Goal: Information Seeking & Learning: Learn about a topic

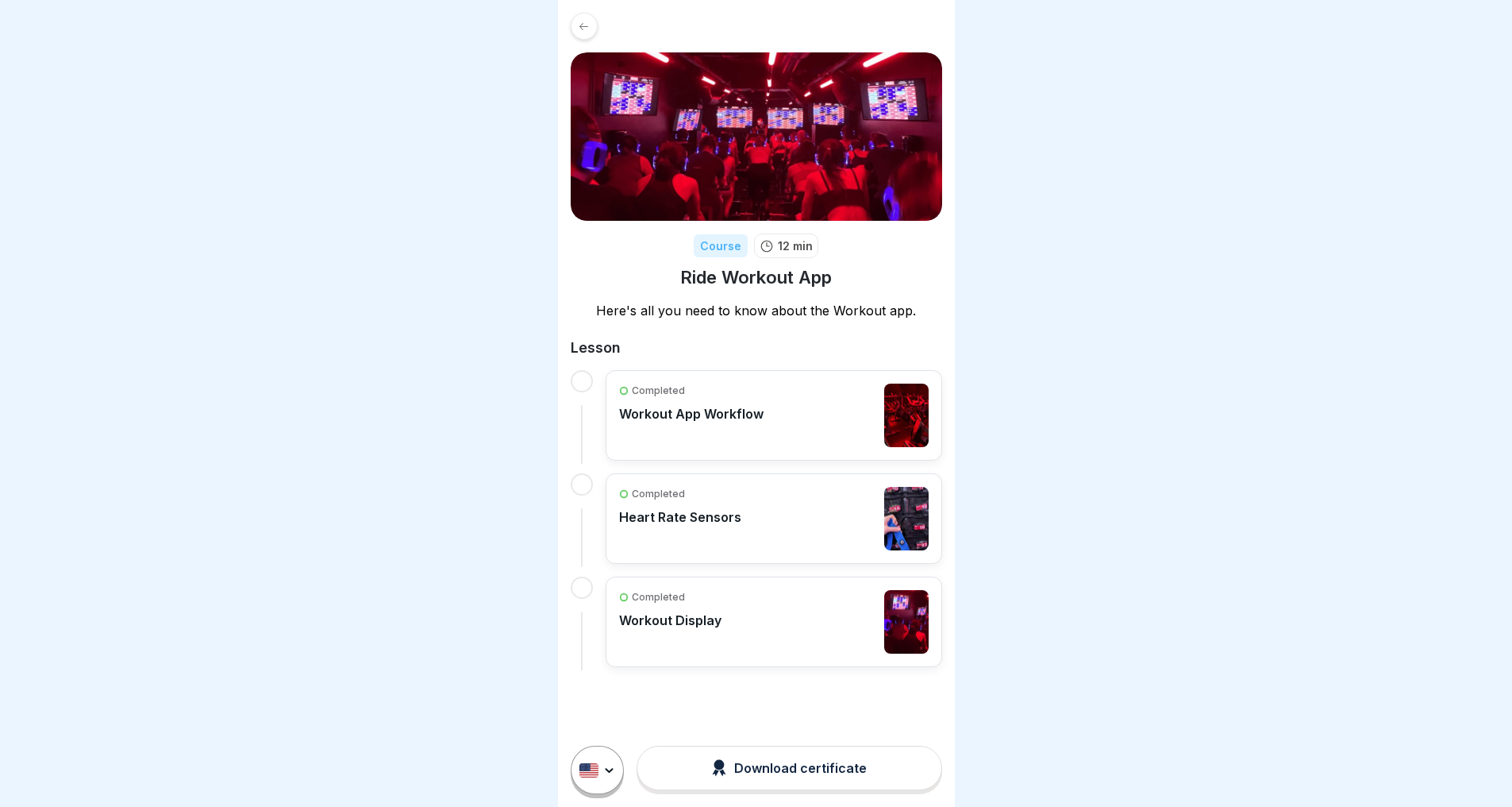
click at [583, 17] on div at bounding box center [584, 26] width 27 height 27
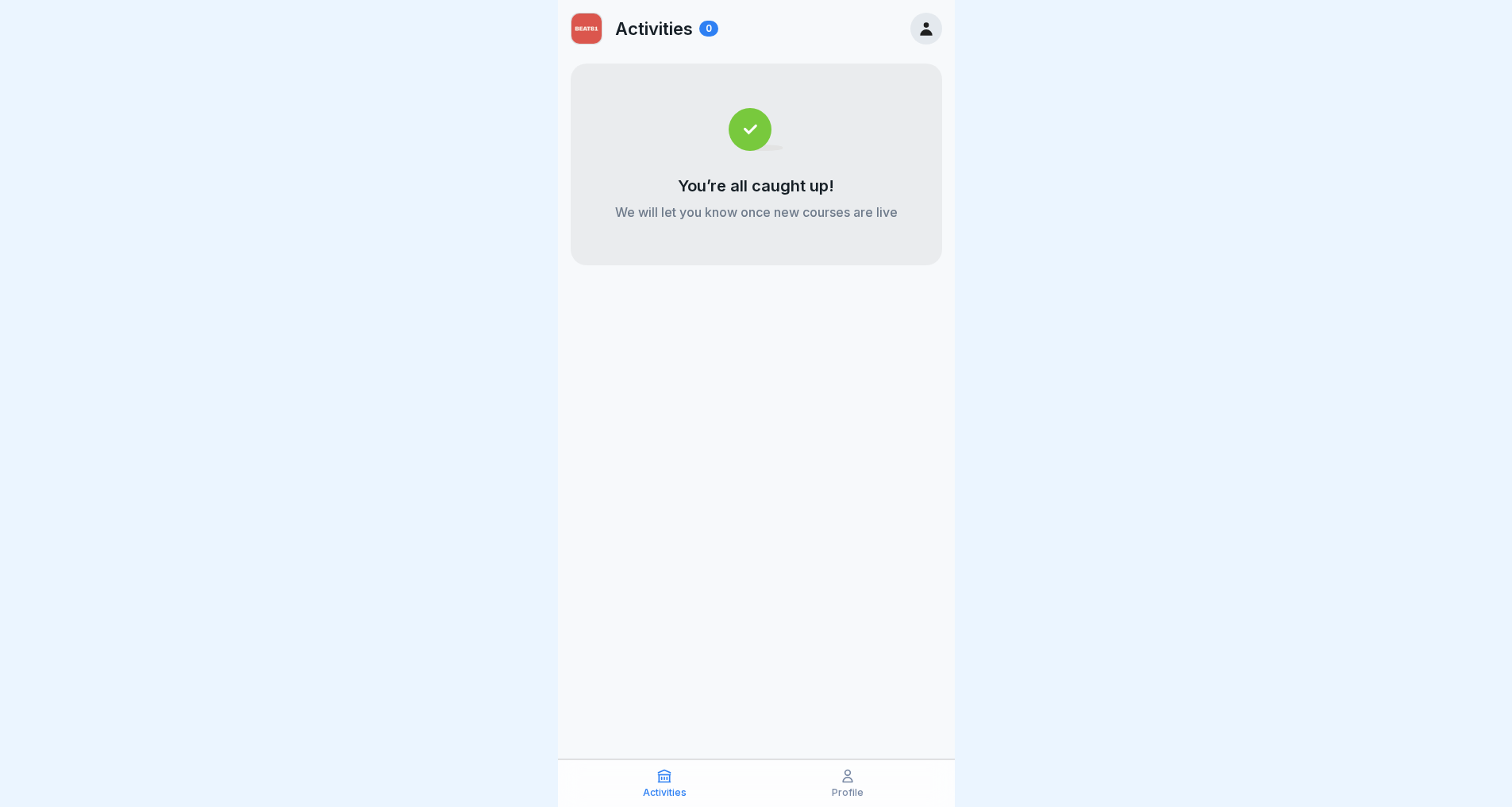
click at [583, 30] on img at bounding box center [586, 28] width 30 height 30
click at [847, 784] on icon at bounding box center [848, 776] width 16 height 16
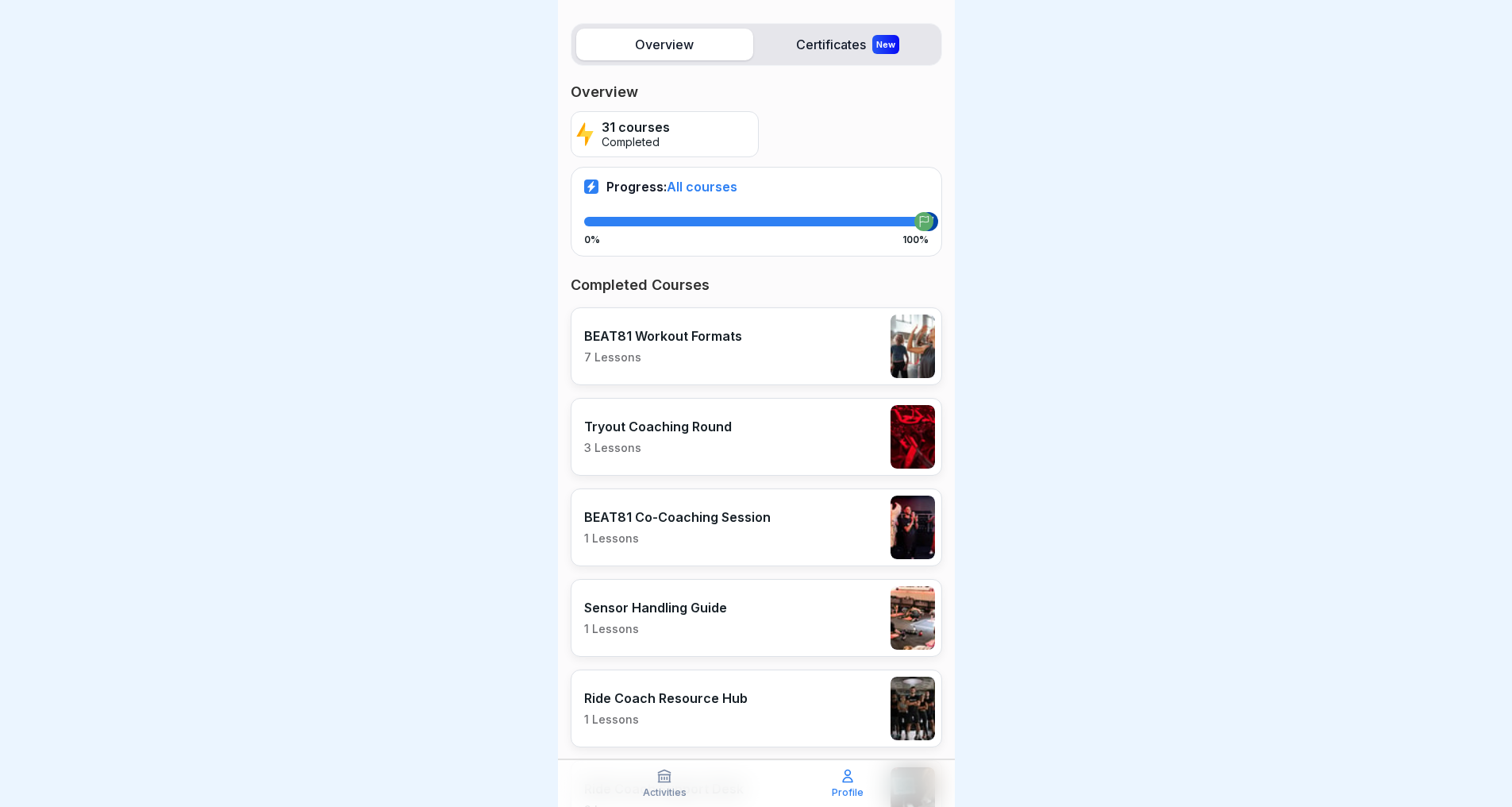
scroll to position [182, 0]
click at [713, 713] on p "1 Lessons" at bounding box center [666, 720] width 163 height 14
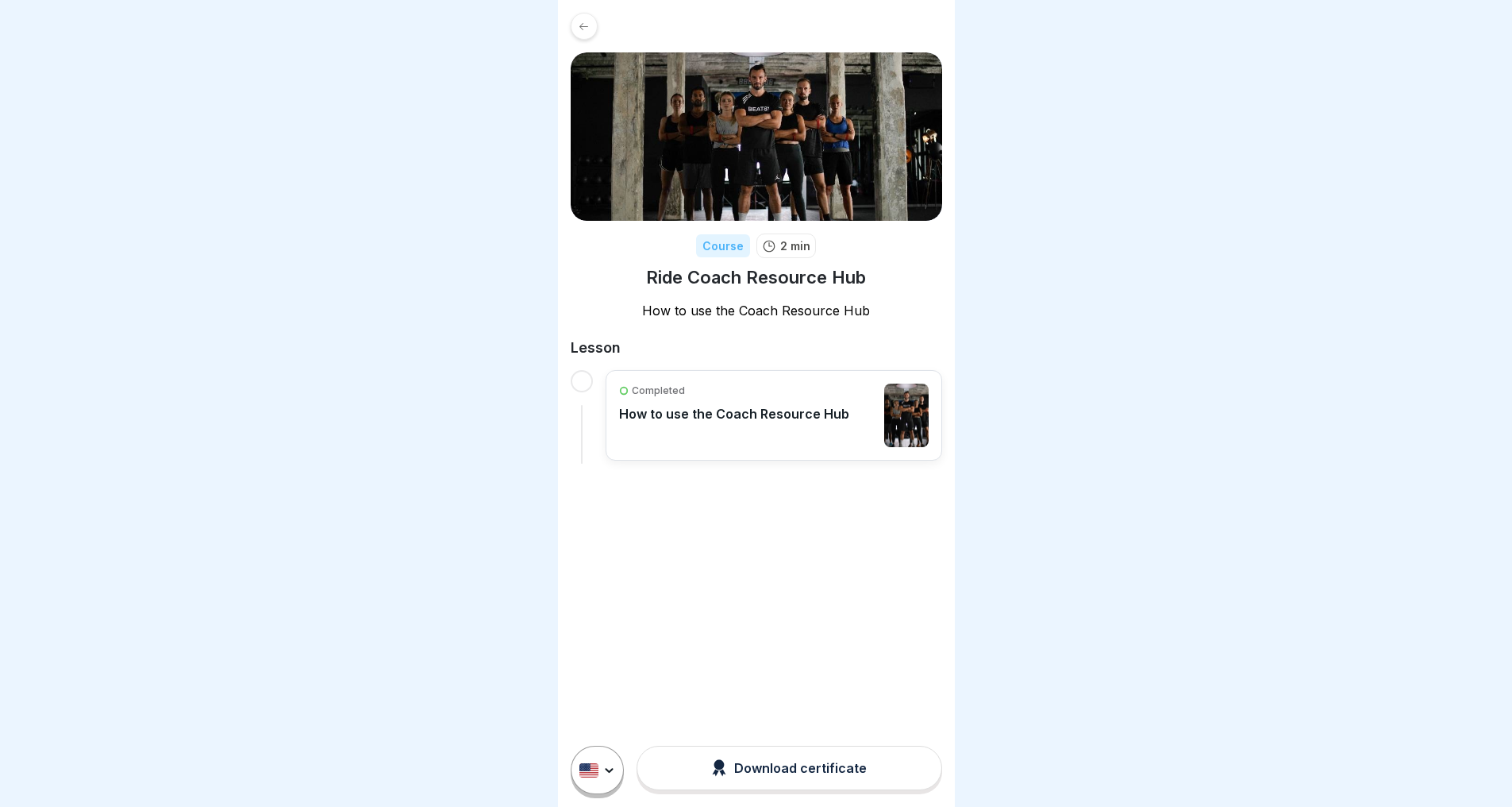
click at [586, 31] on icon at bounding box center [583, 26] width 12 height 12
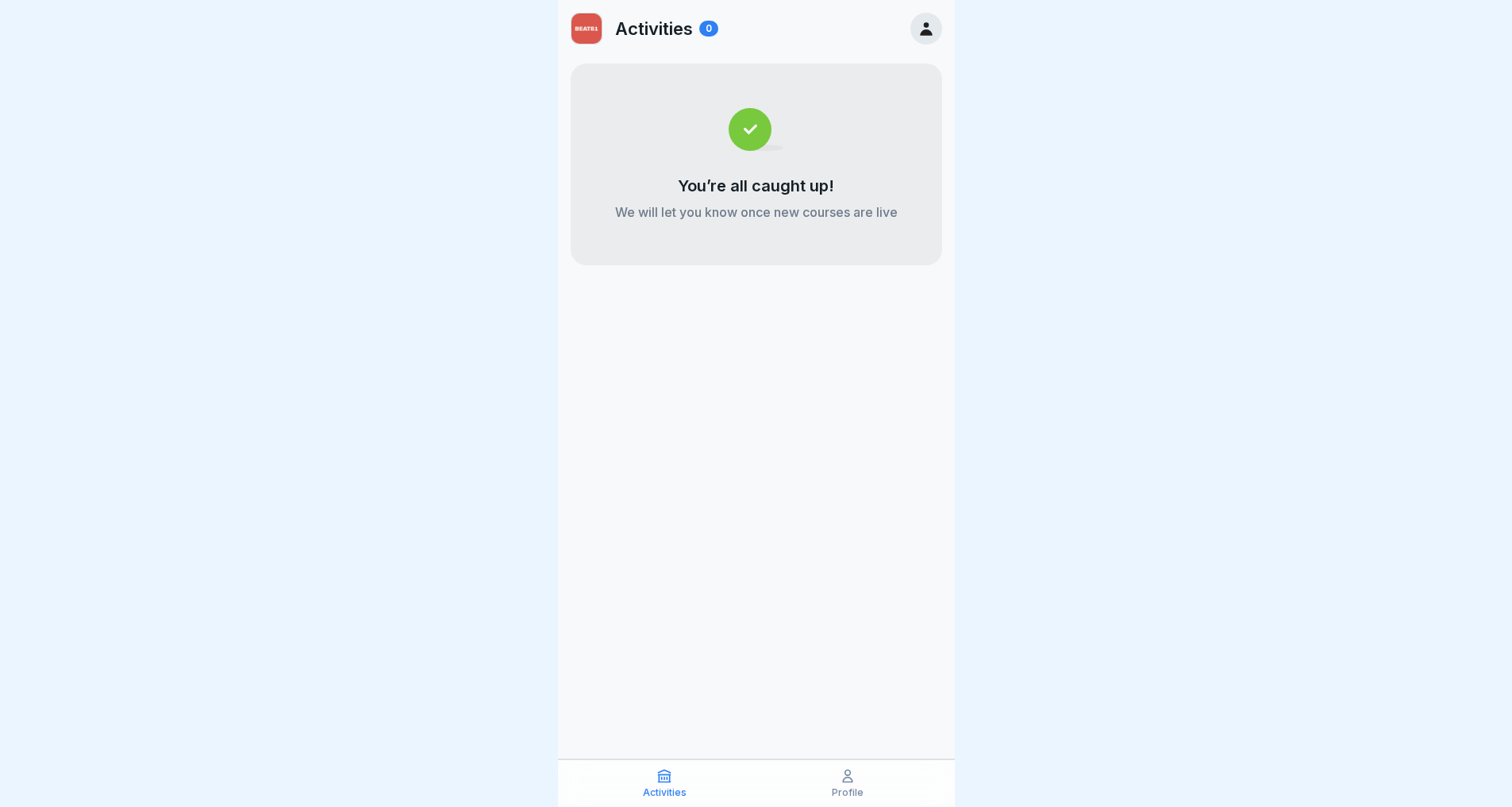
click at [840, 790] on p "Profile" at bounding box center [847, 793] width 32 height 11
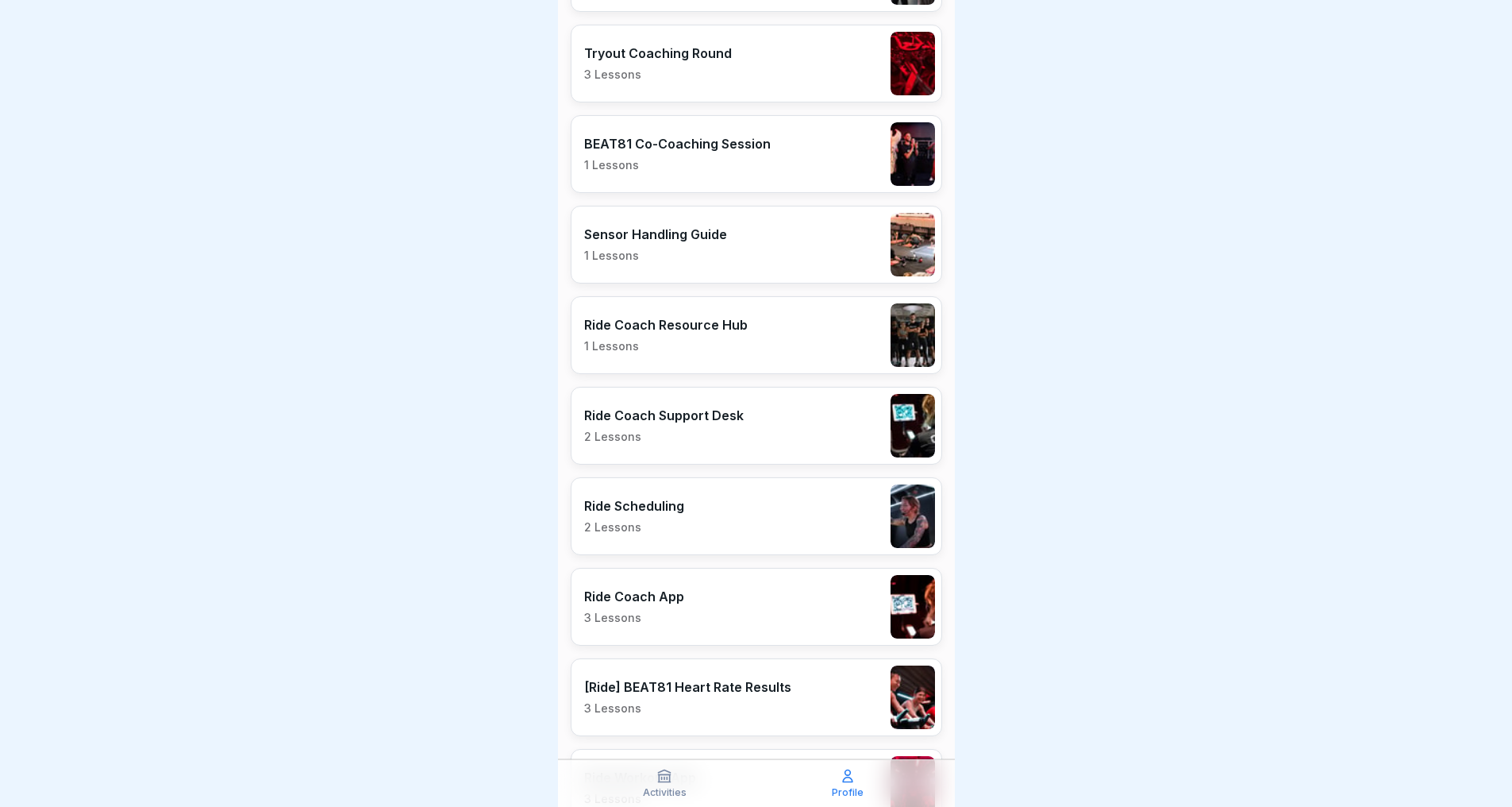
scroll to position [556, 0]
click at [661, 422] on p "Ride Coach Support Desk" at bounding box center [664, 416] width 160 height 16
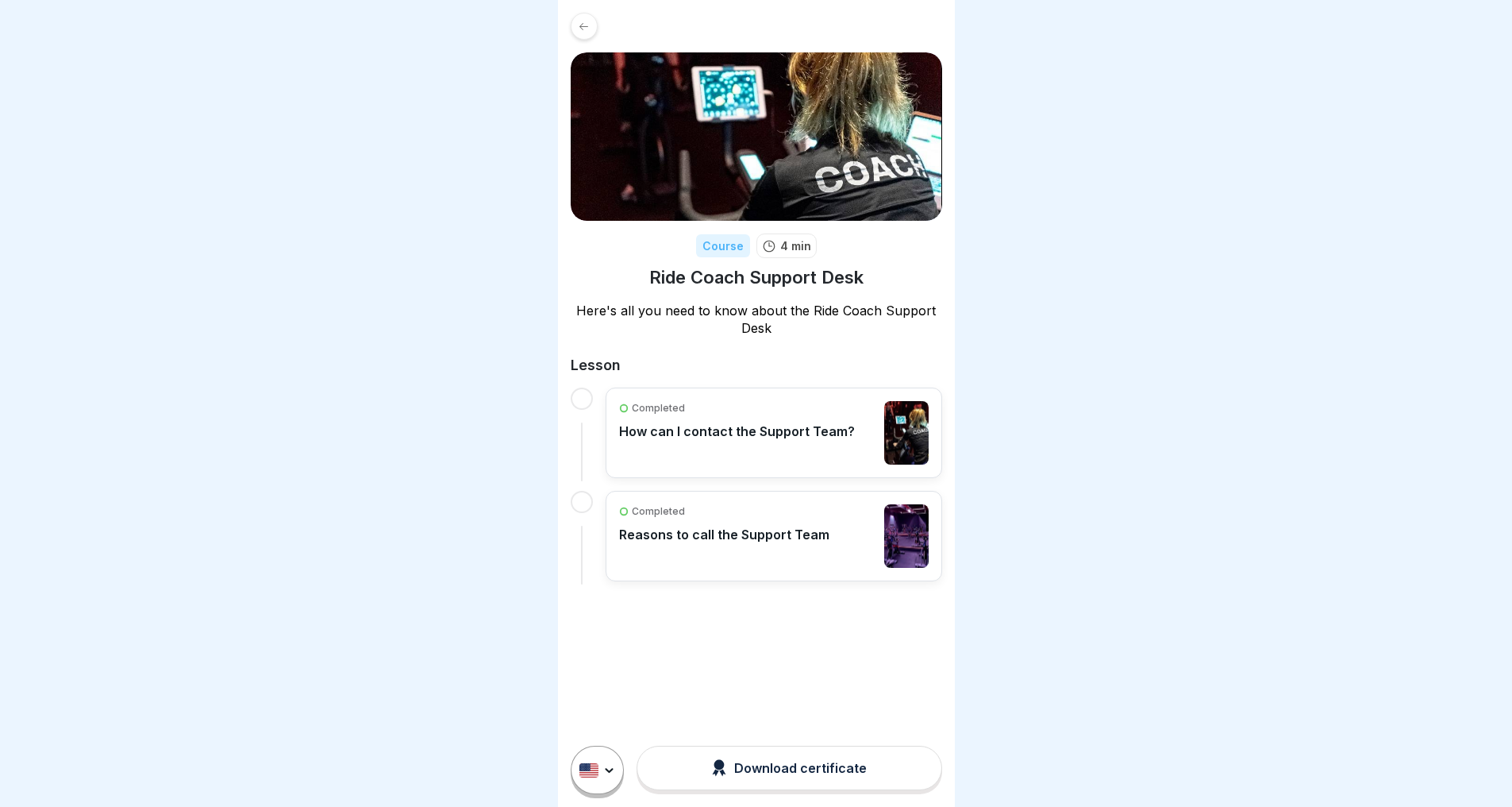
scroll to position [12, 0]
click at [583, 21] on icon at bounding box center [583, 26] width 12 height 12
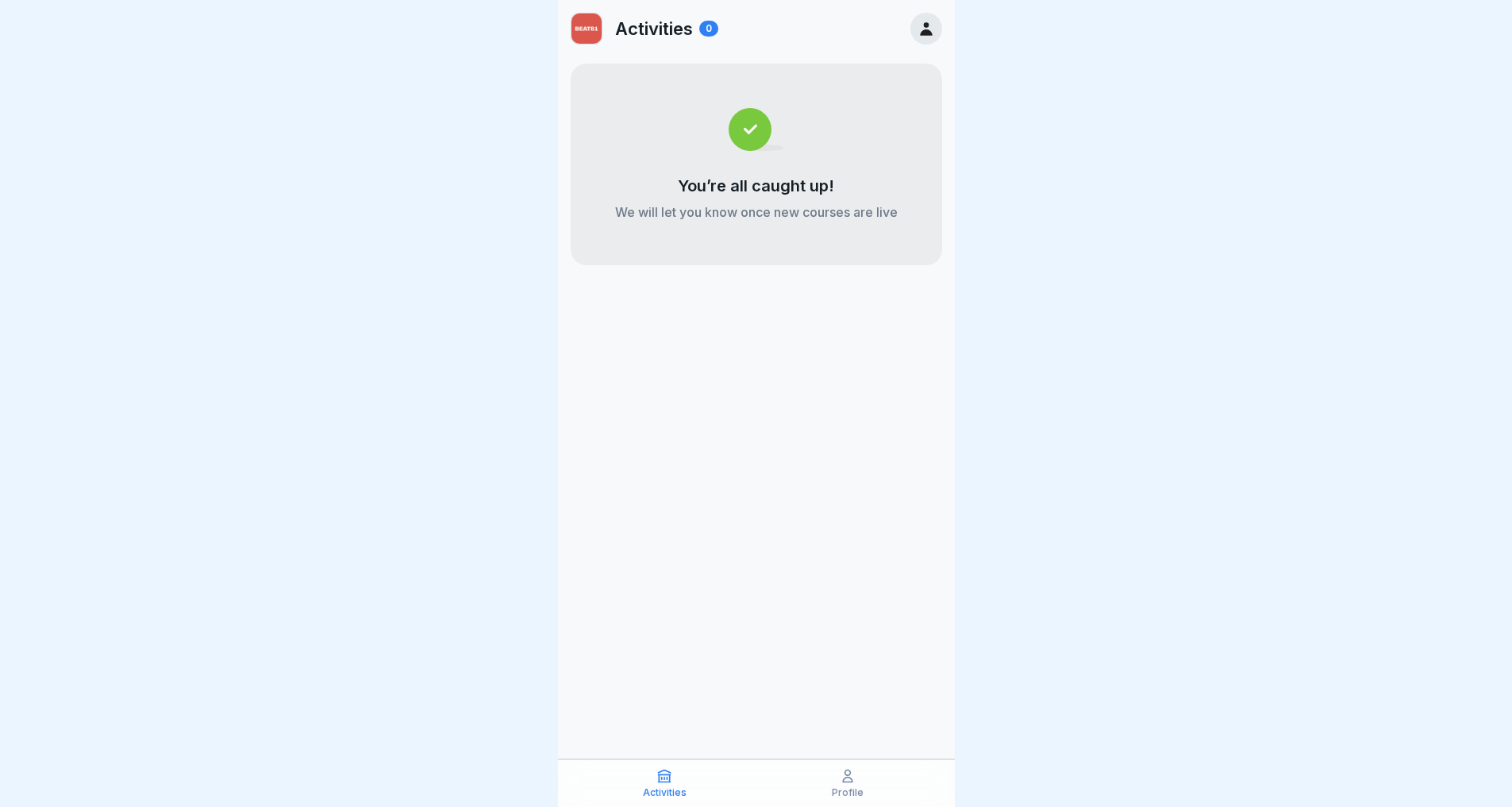
click at [835, 774] on div "Profile" at bounding box center [848, 783] width 175 height 30
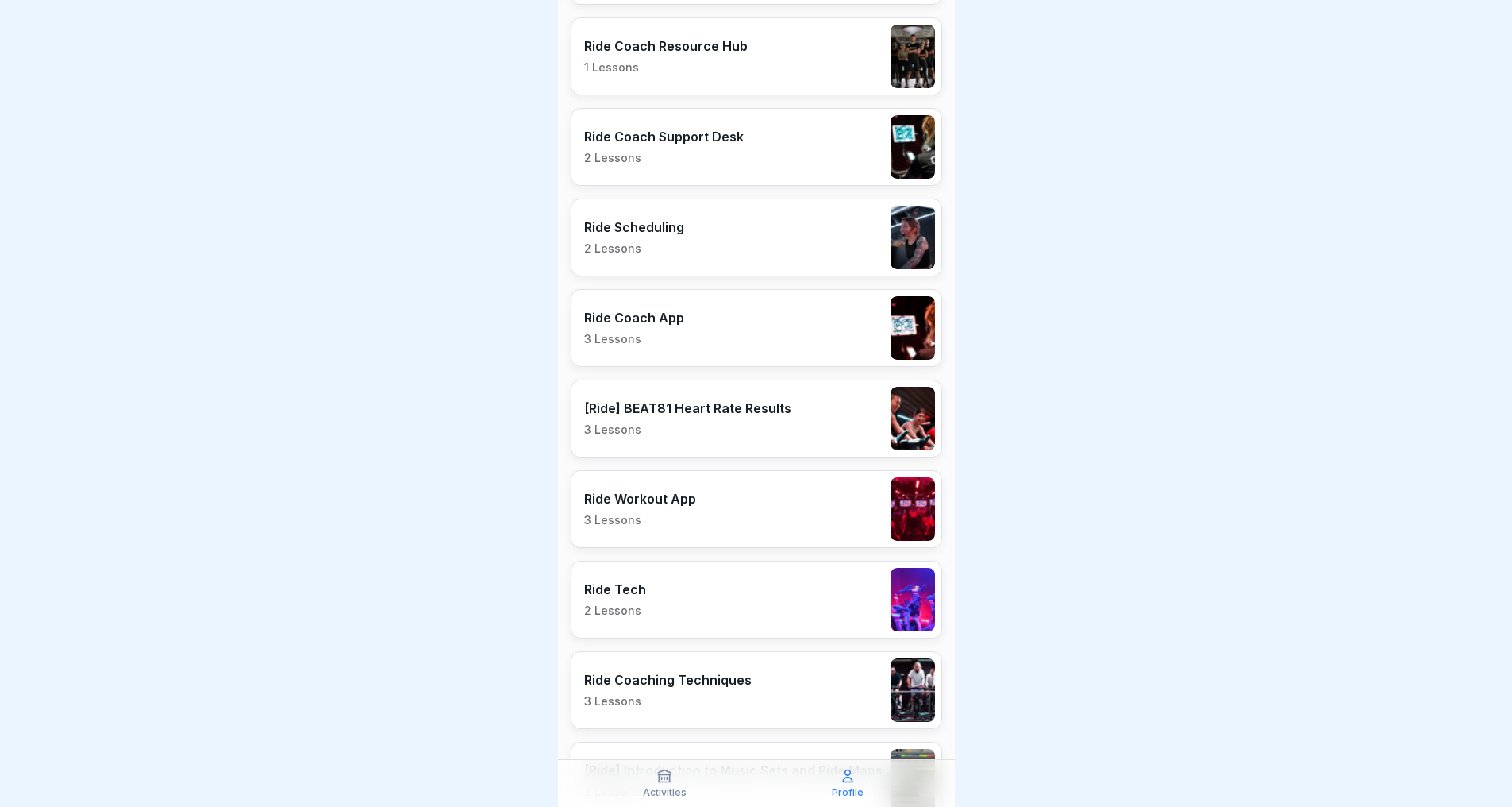
scroll to position [843, 0]
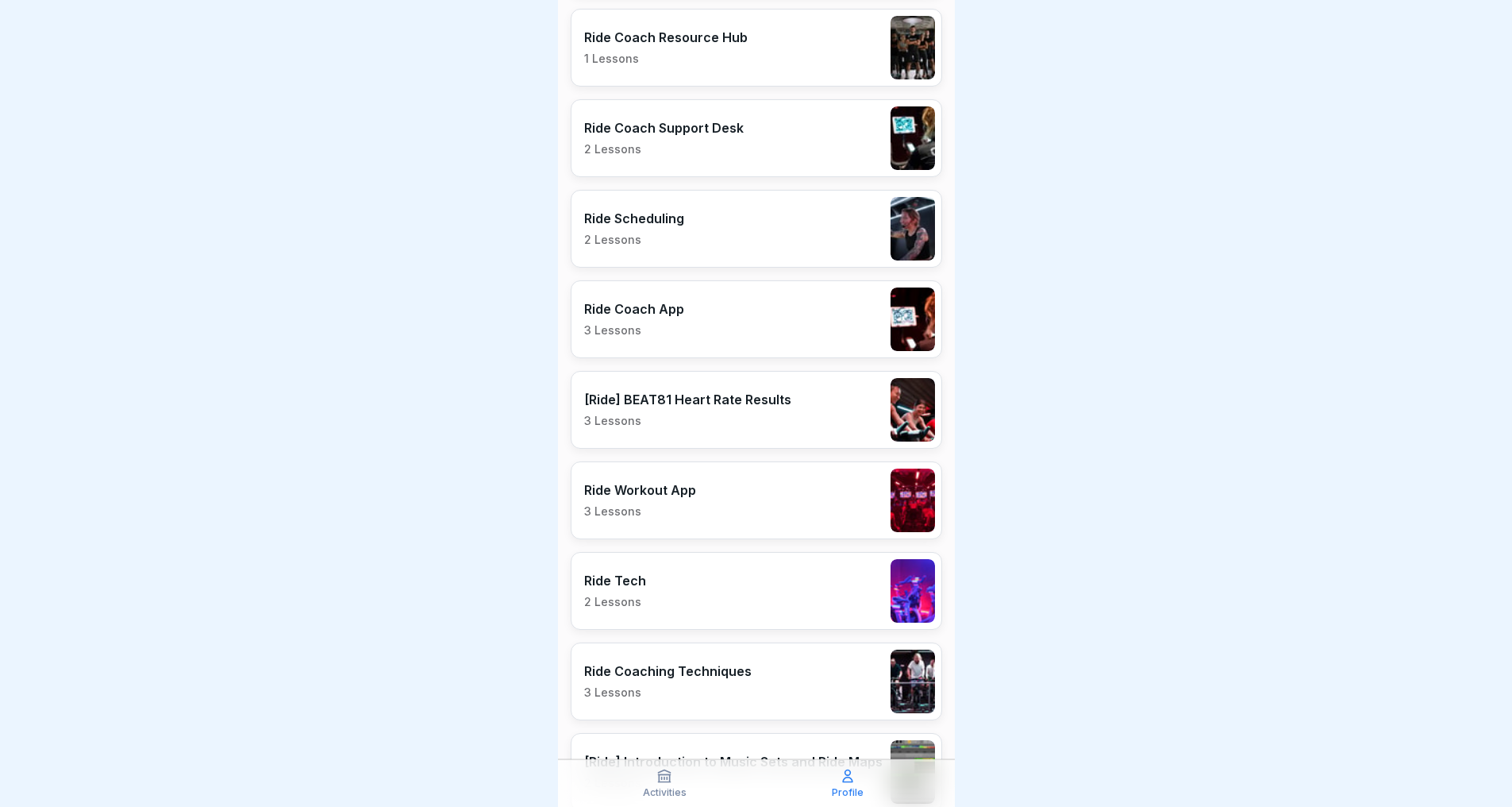
click at [762, 593] on div "Ride Tech 2 Lessons" at bounding box center [756, 591] width 371 height 78
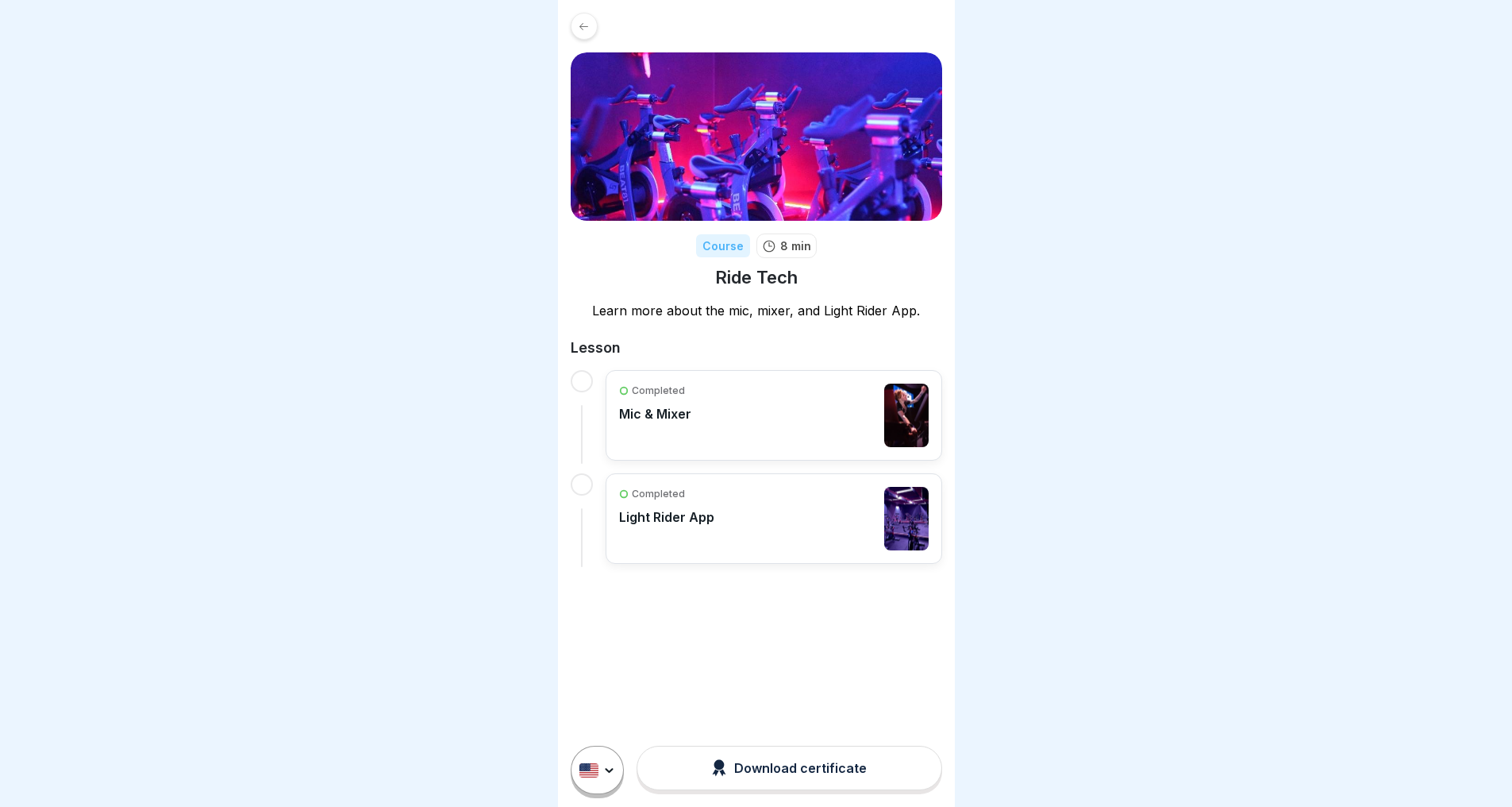
click at [688, 422] on div "Completed Mic & Mixer" at bounding box center [655, 415] width 72 height 63
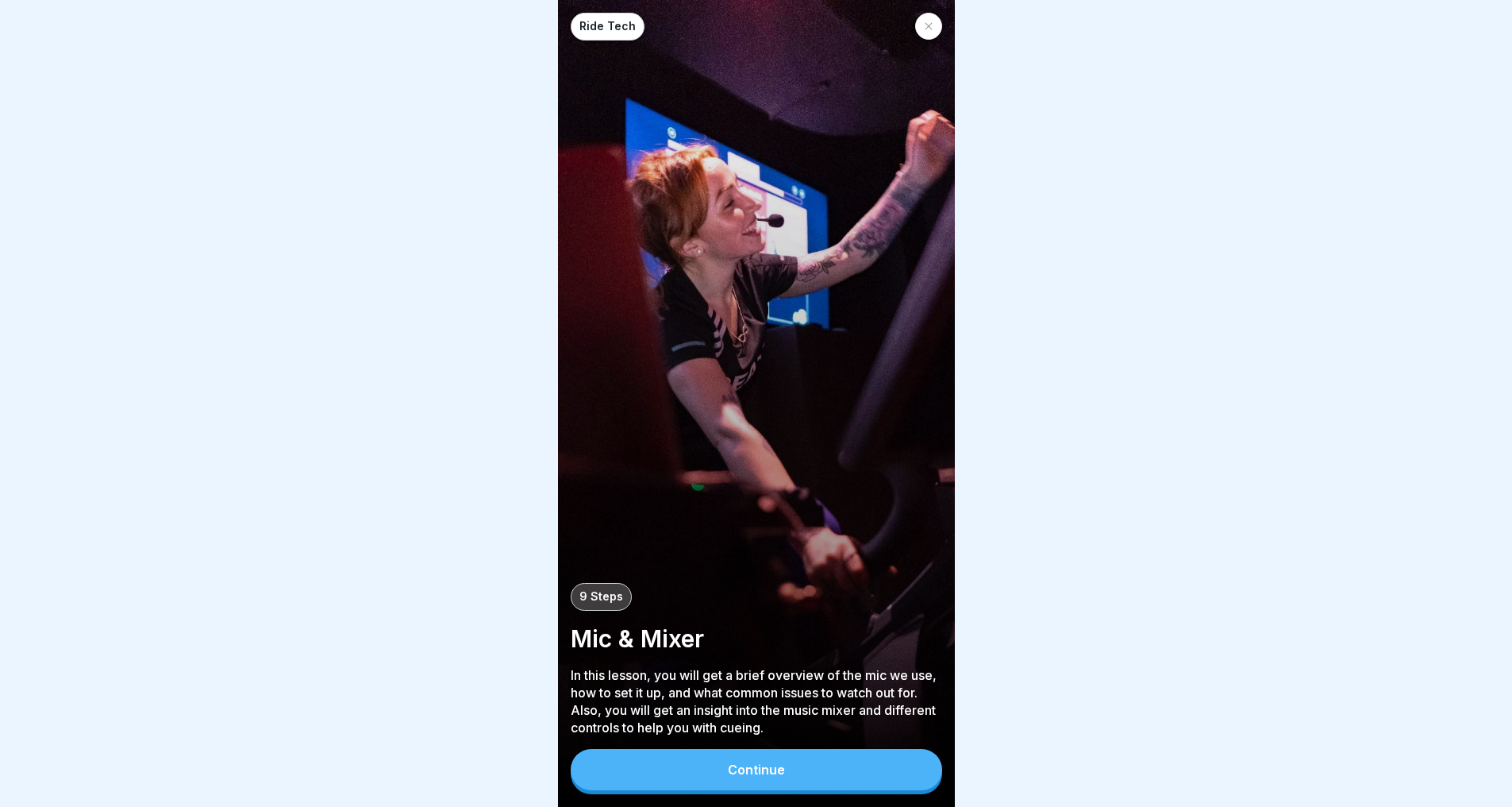
scroll to position [12, 0]
click at [733, 776] on div "Continue" at bounding box center [756, 770] width 57 height 14
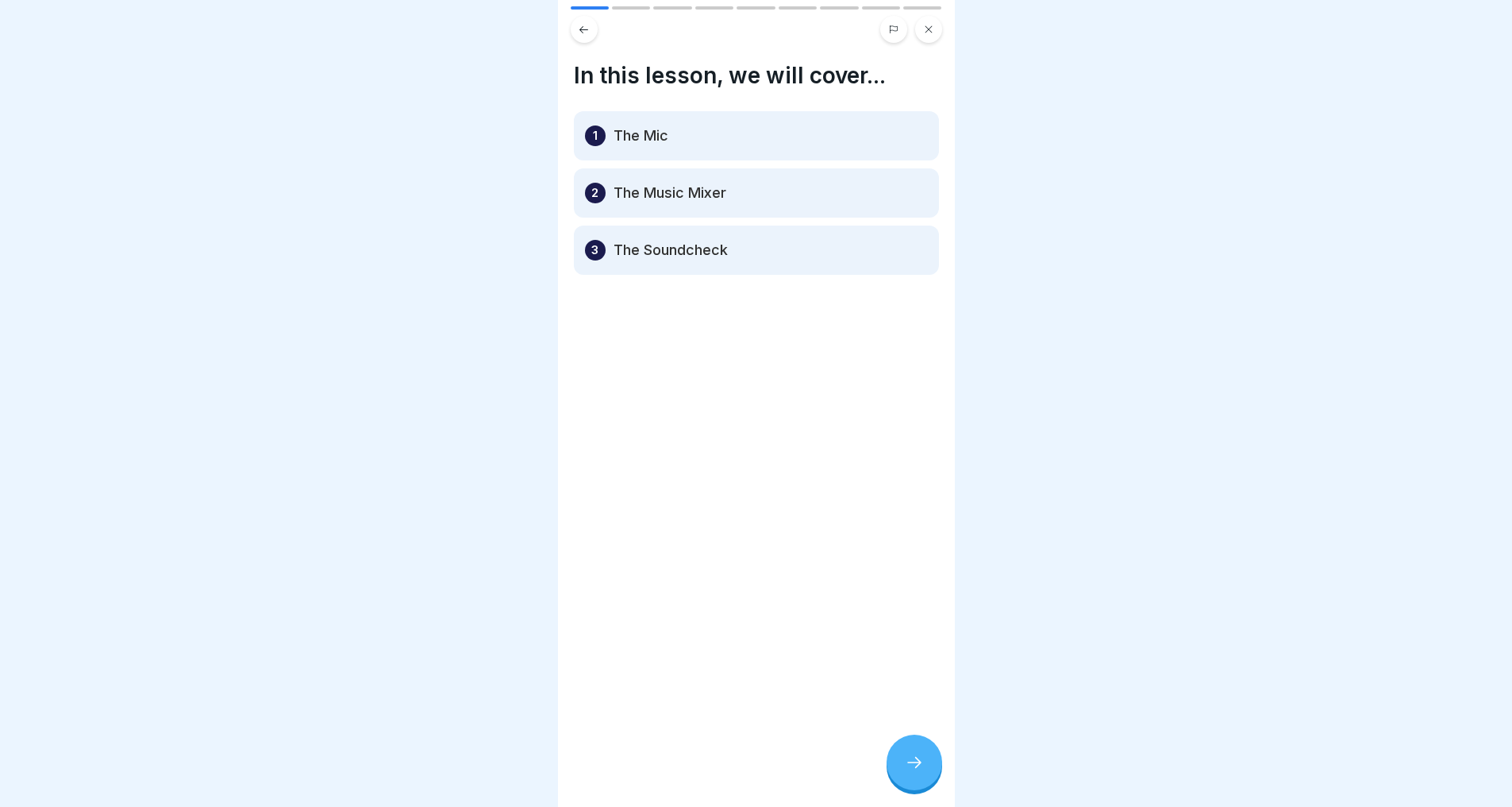
click at [580, 23] on icon at bounding box center [583, 29] width 12 height 12
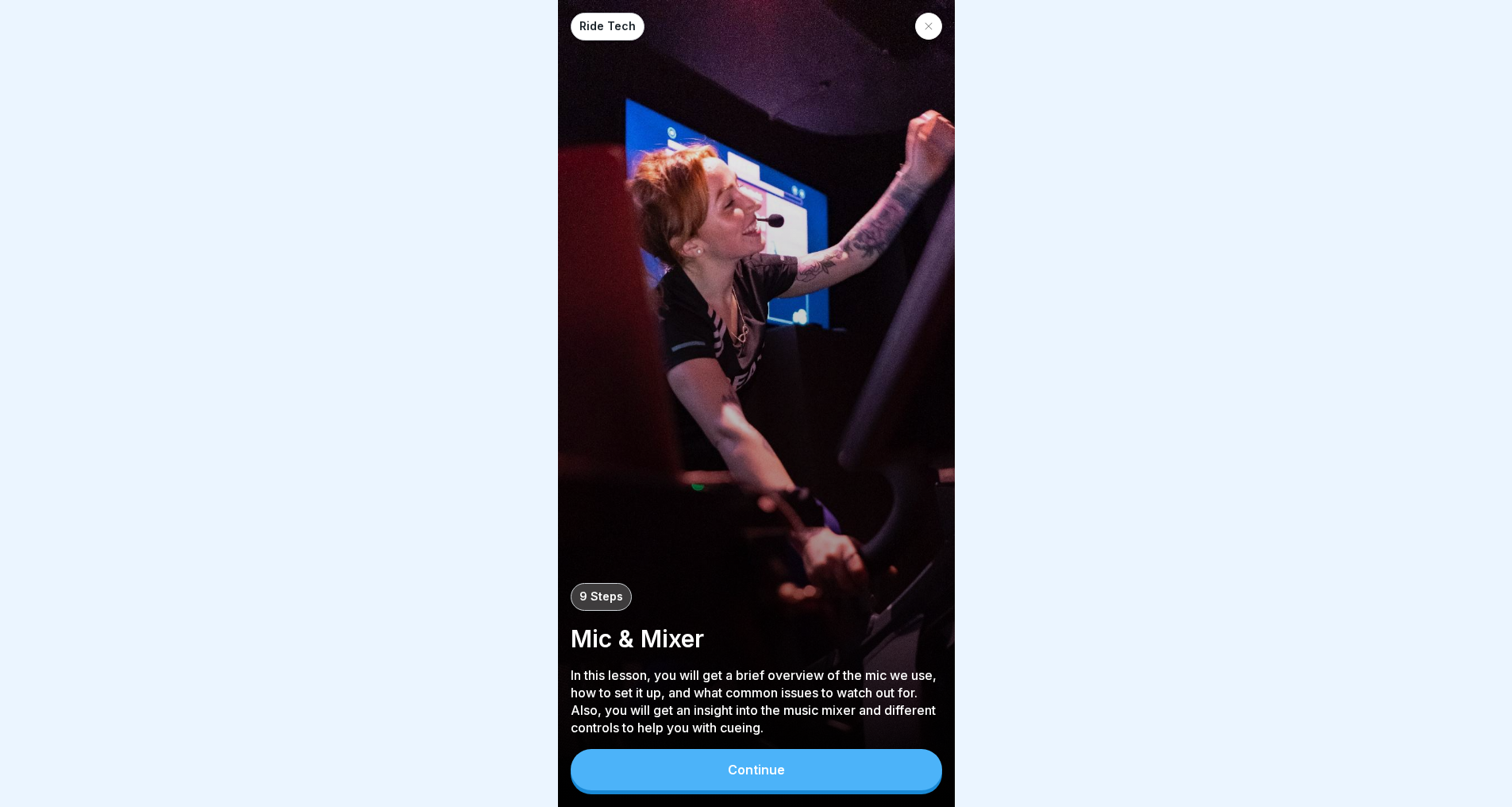
click at [932, 22] on icon at bounding box center [929, 26] width 10 height 10
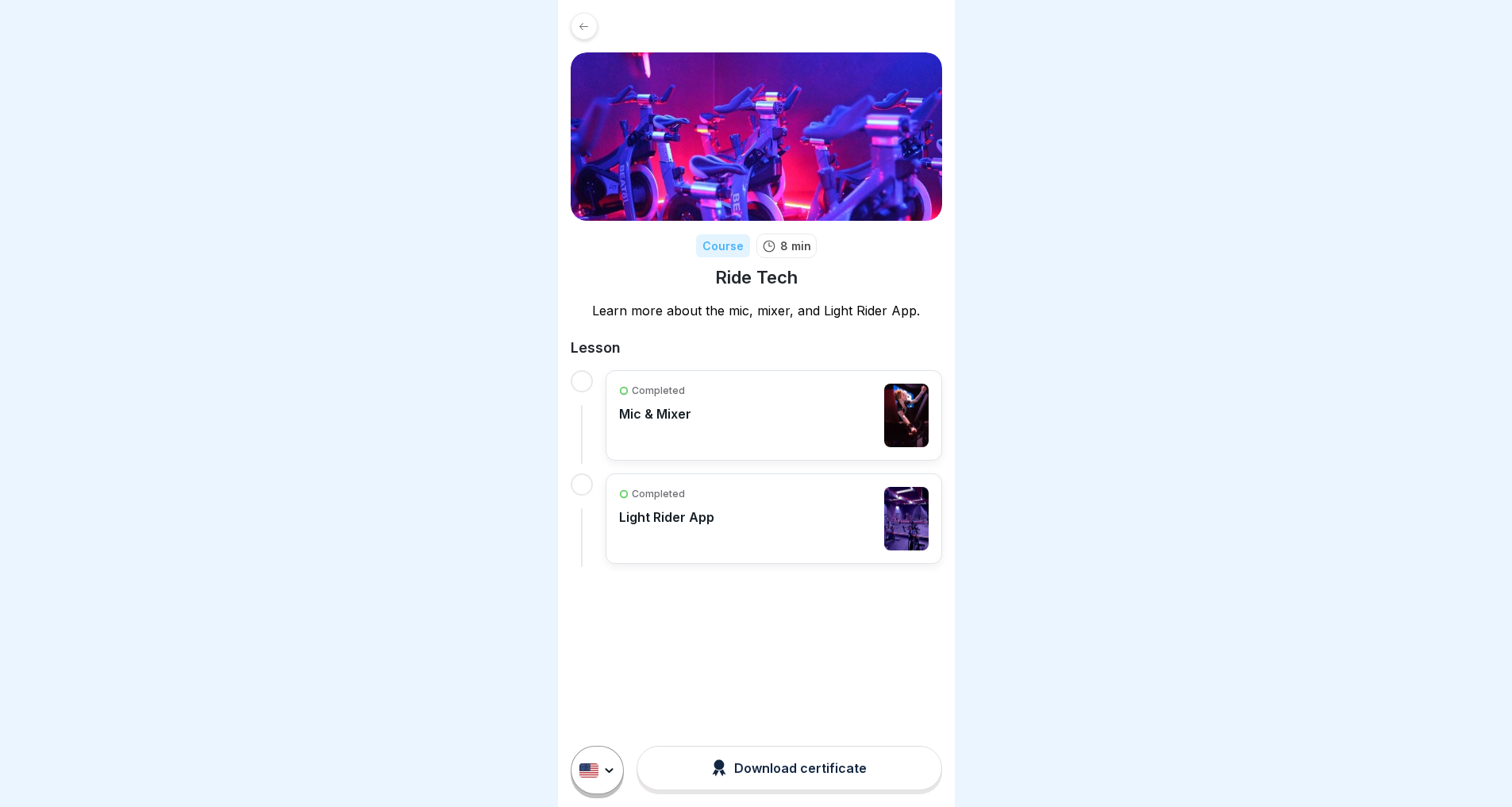
click at [586, 24] on icon at bounding box center [583, 26] width 12 height 12
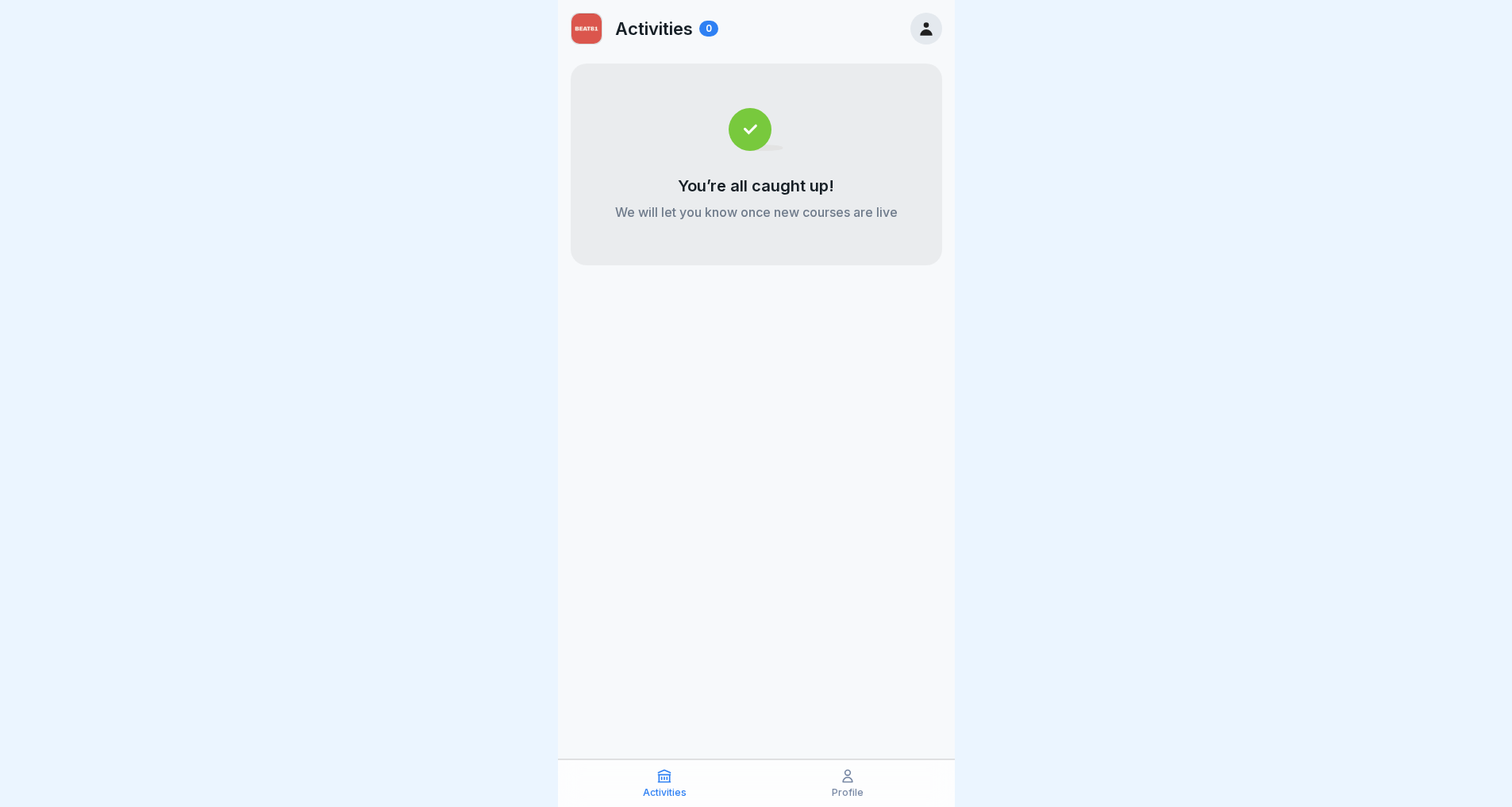
click at [854, 778] on icon at bounding box center [848, 776] width 16 height 16
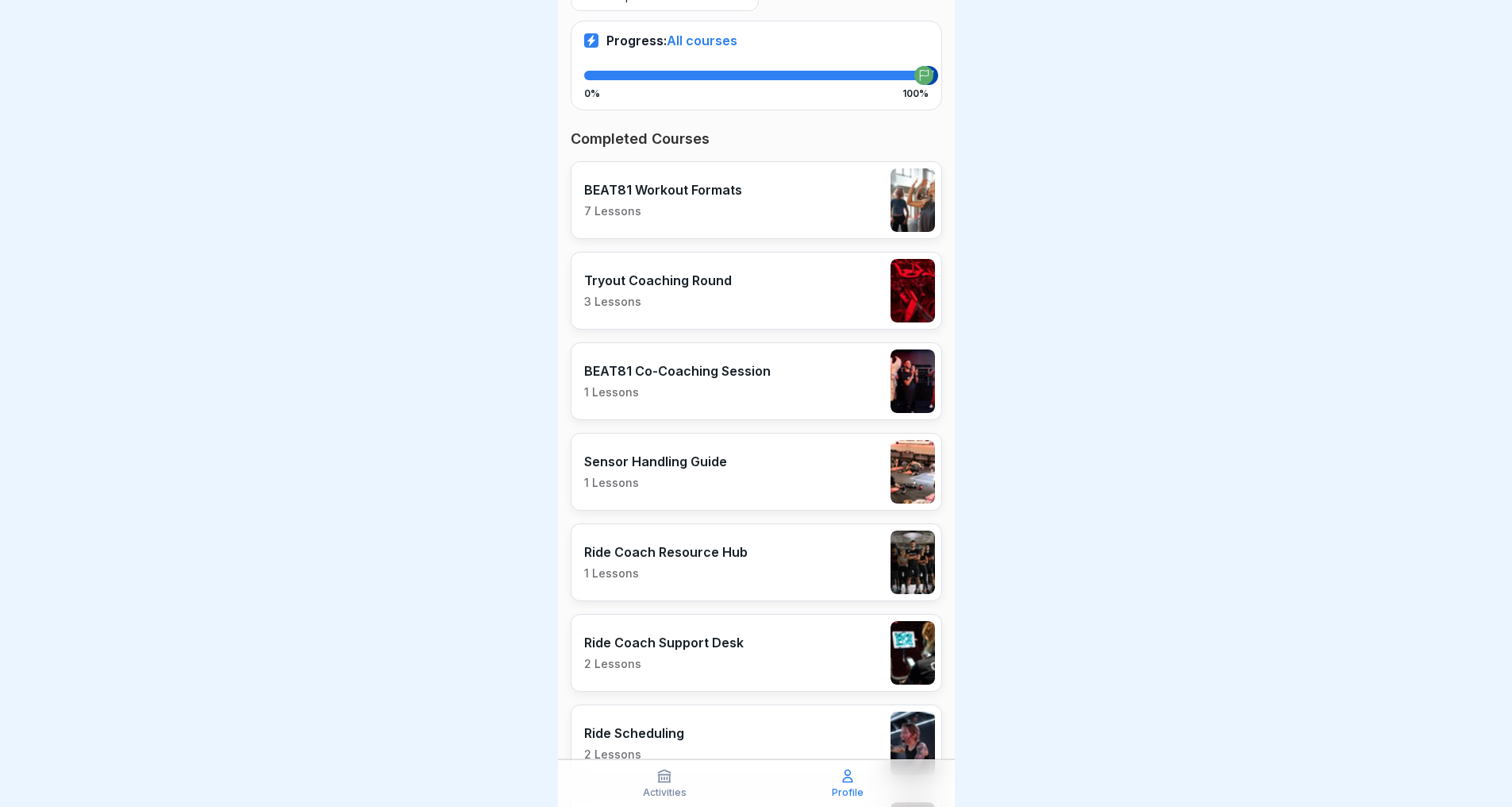
scroll to position [314, 0]
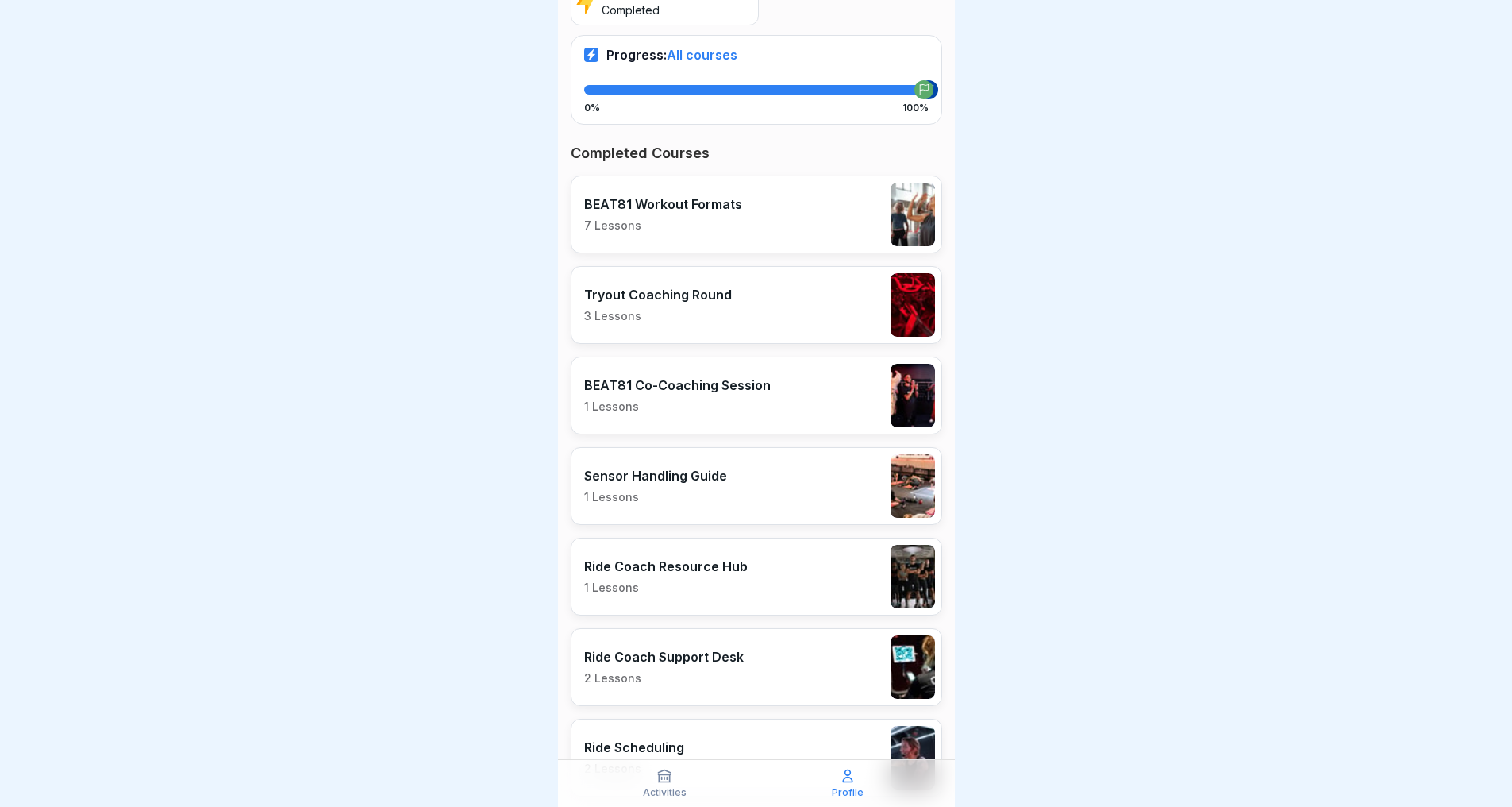
click at [660, 377] on p "BEAT81 Co-Coaching Session" at bounding box center [677, 385] width 186 height 16
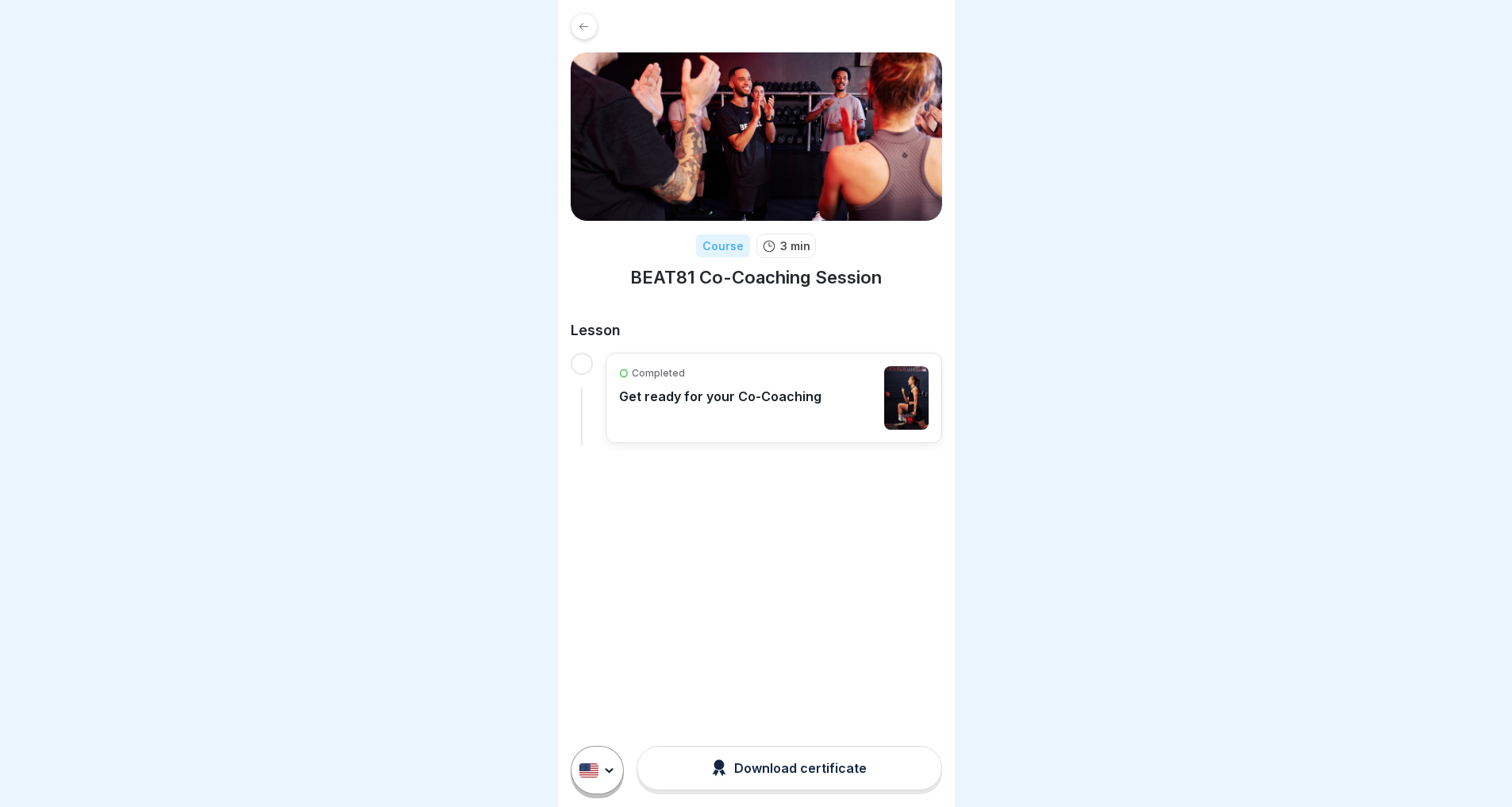
click at [578, 32] on icon at bounding box center [583, 26] width 12 height 12
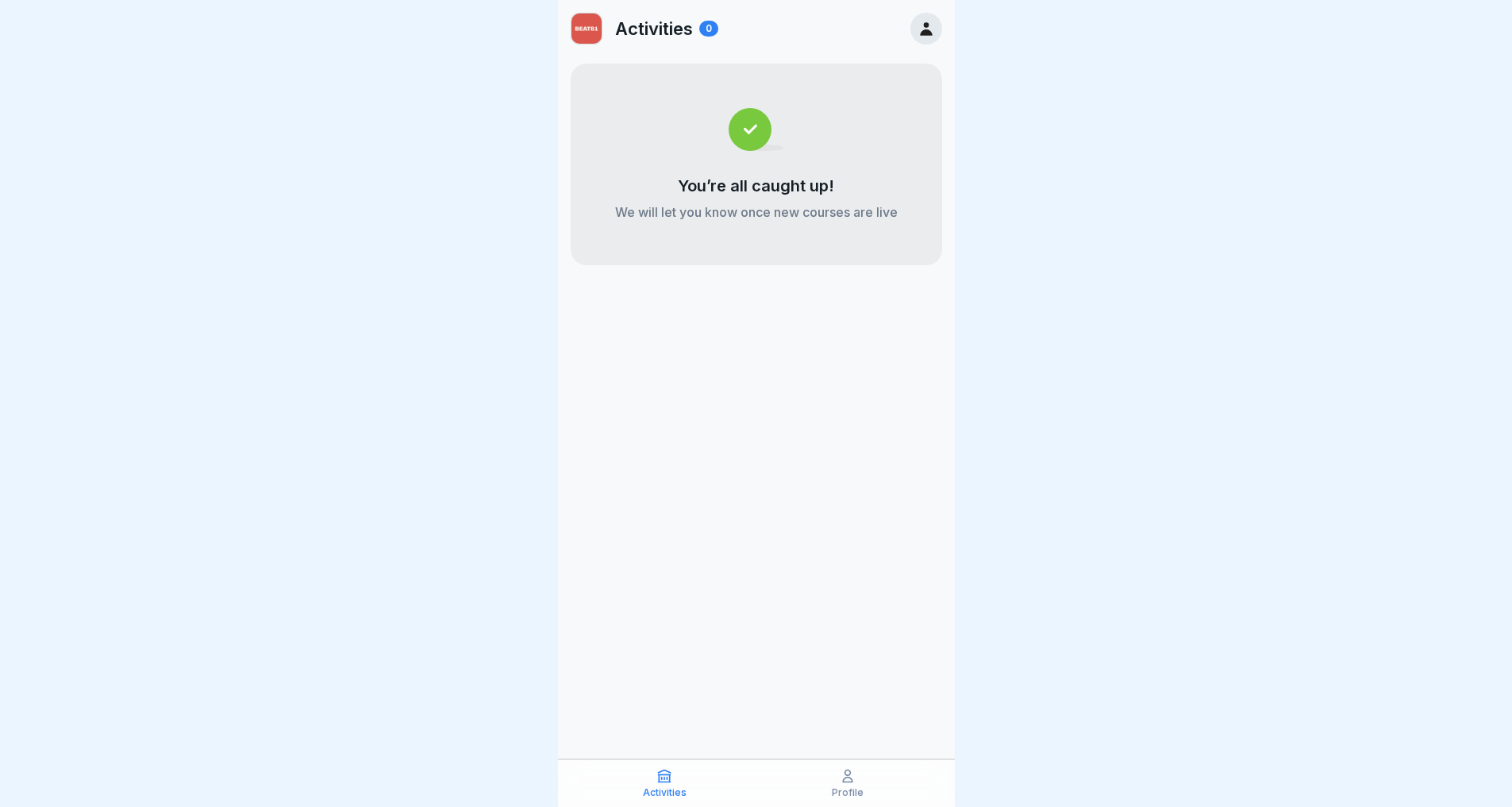
click at [857, 791] on p "Profile" at bounding box center [847, 793] width 32 height 11
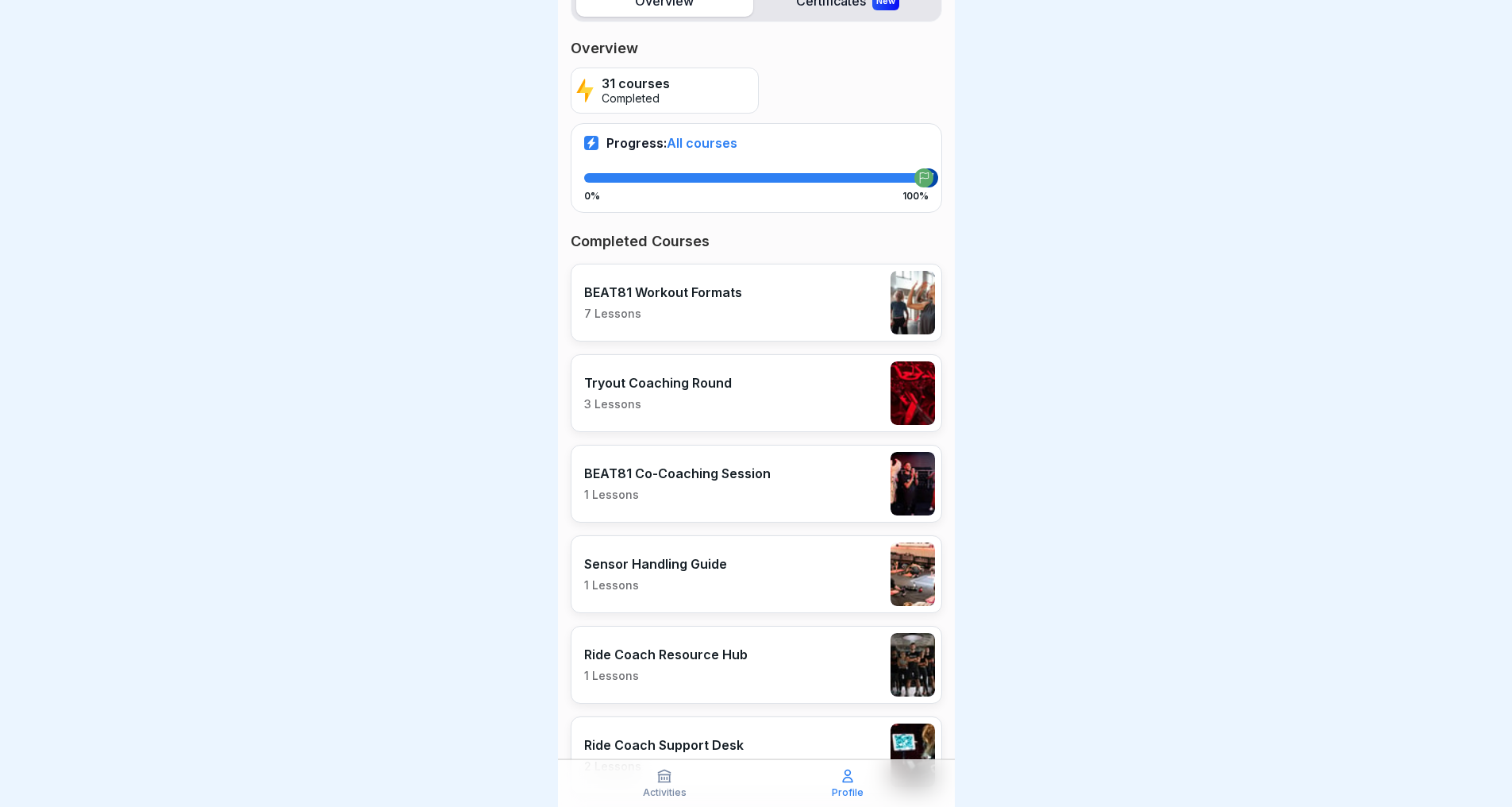
scroll to position [226, 0]
click at [673, 409] on p "3 Lessons" at bounding box center [658, 404] width 147 height 14
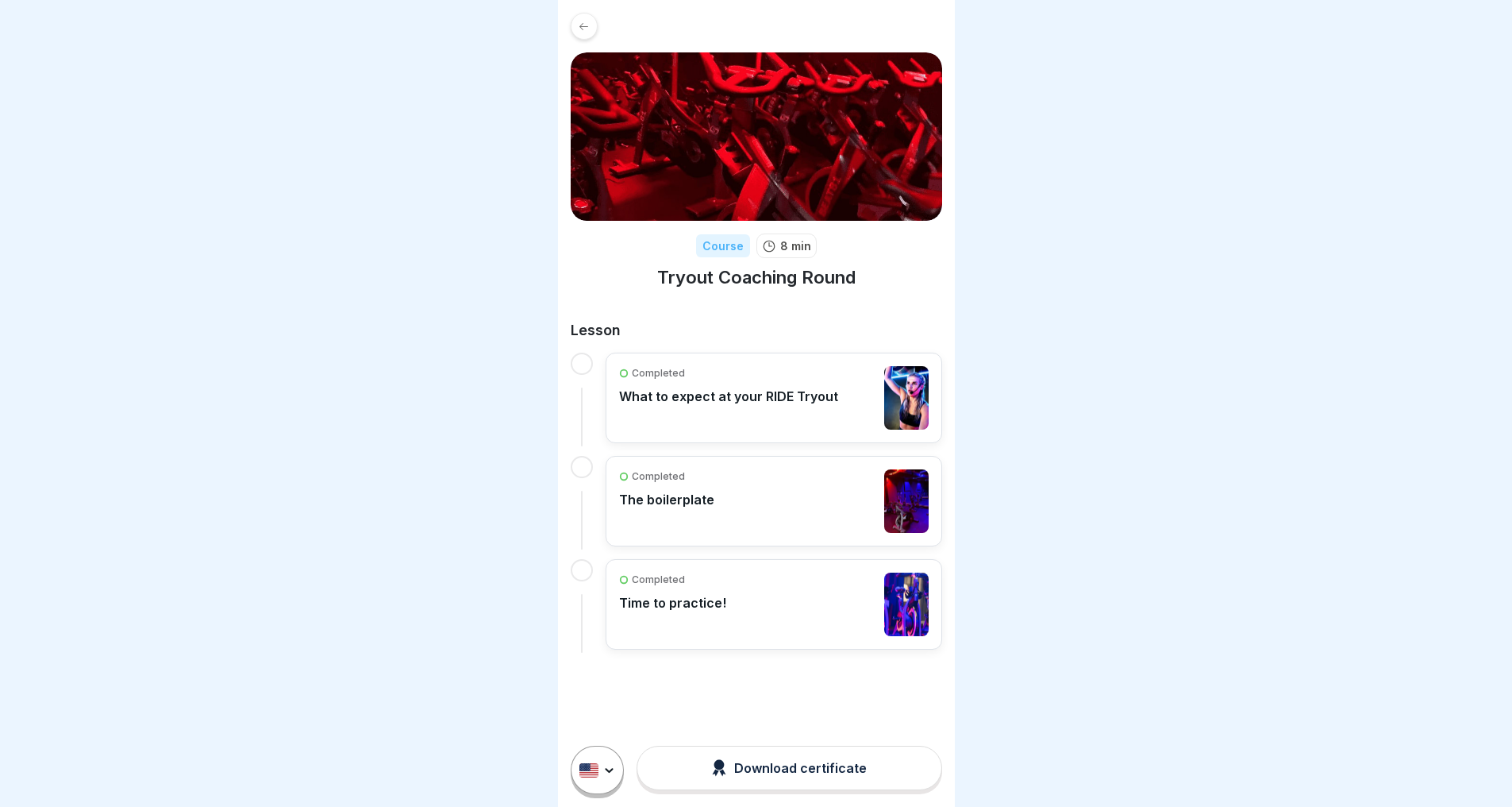
scroll to position [12, 0]
click at [585, 21] on icon at bounding box center [583, 26] width 12 height 12
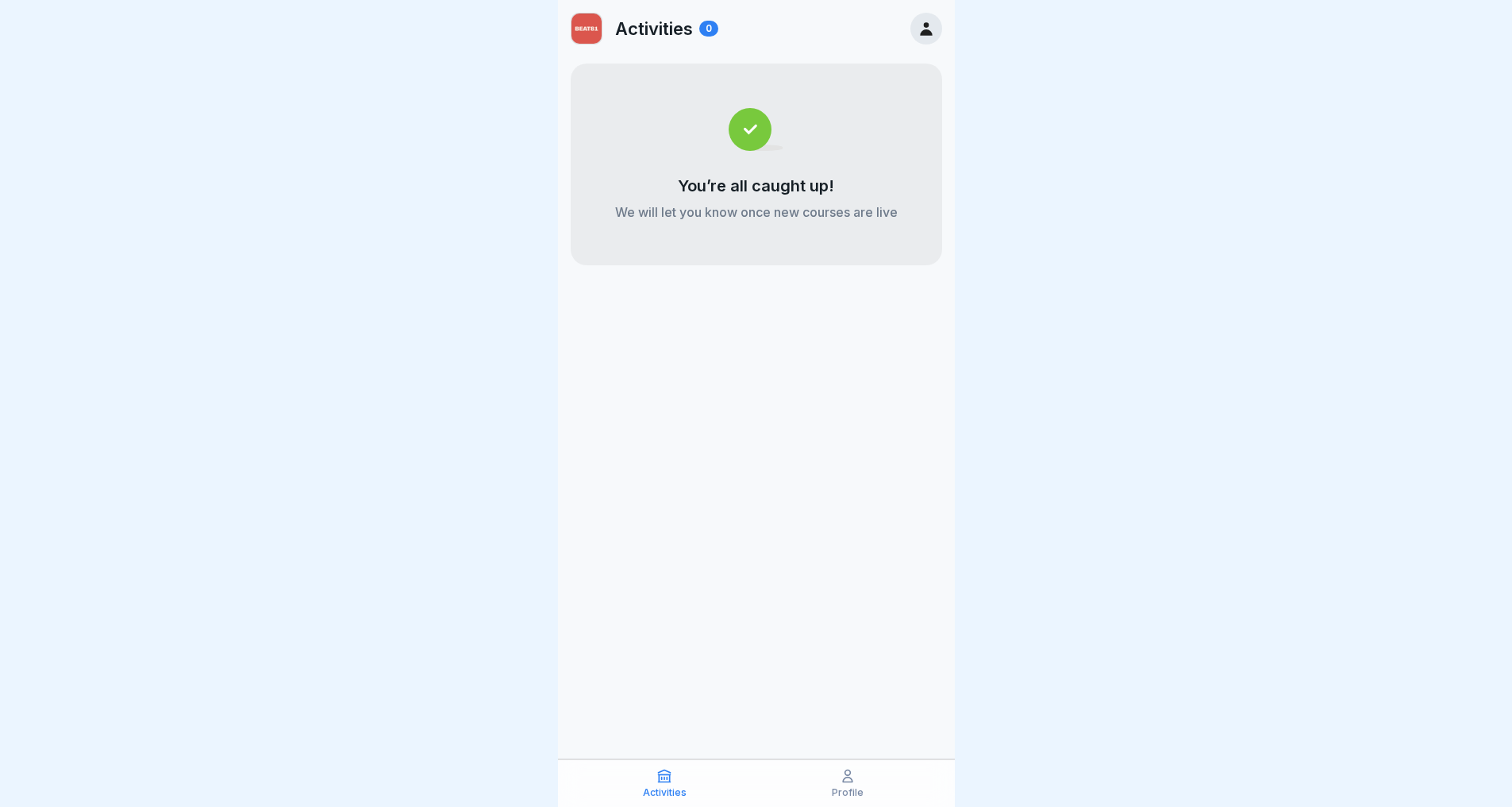
click at [844, 784] on icon at bounding box center [848, 776] width 16 height 16
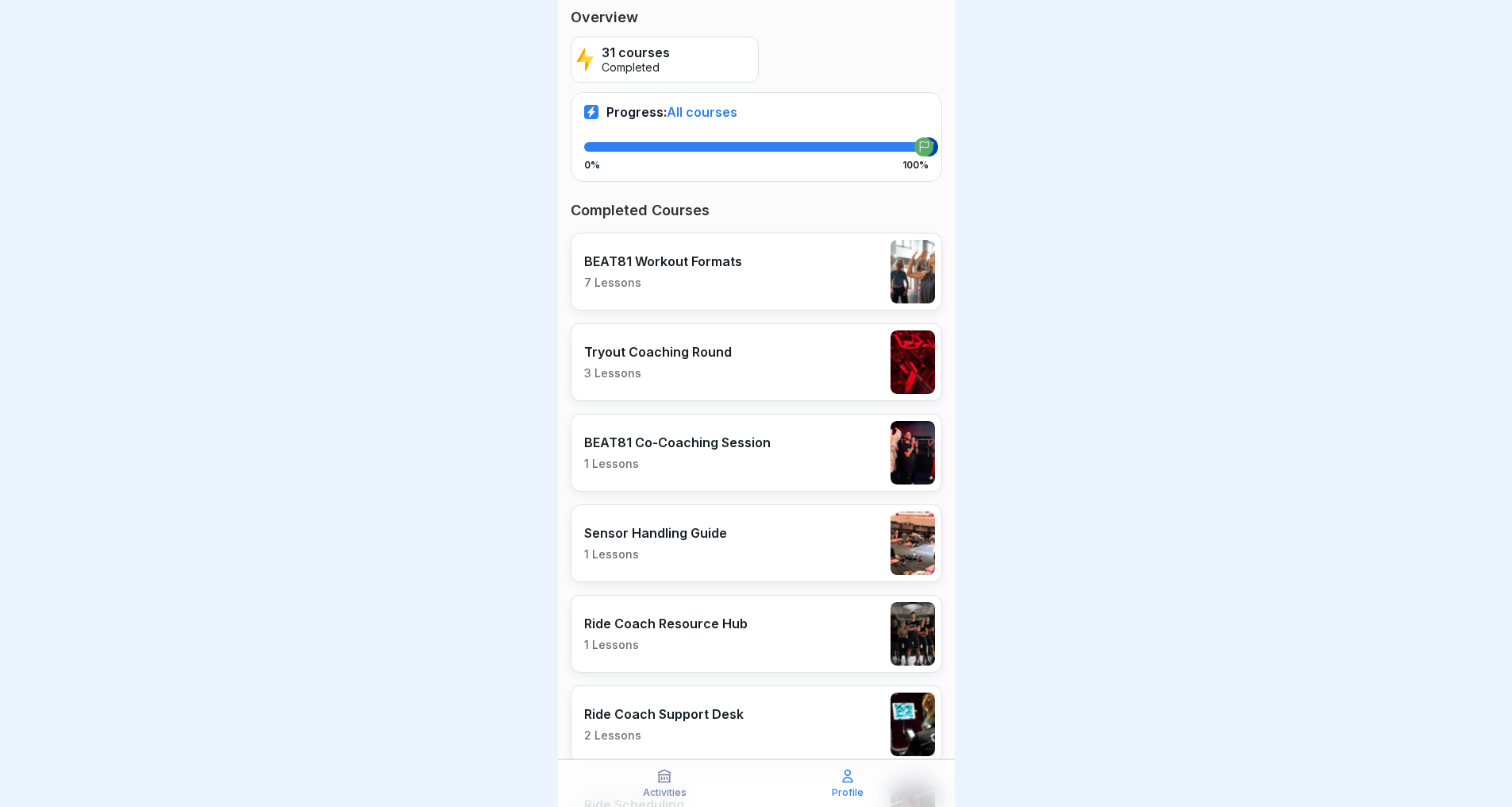
scroll to position [258, 0]
click at [723, 540] on p "Sensor Handling Guide" at bounding box center [656, 533] width 143 height 16
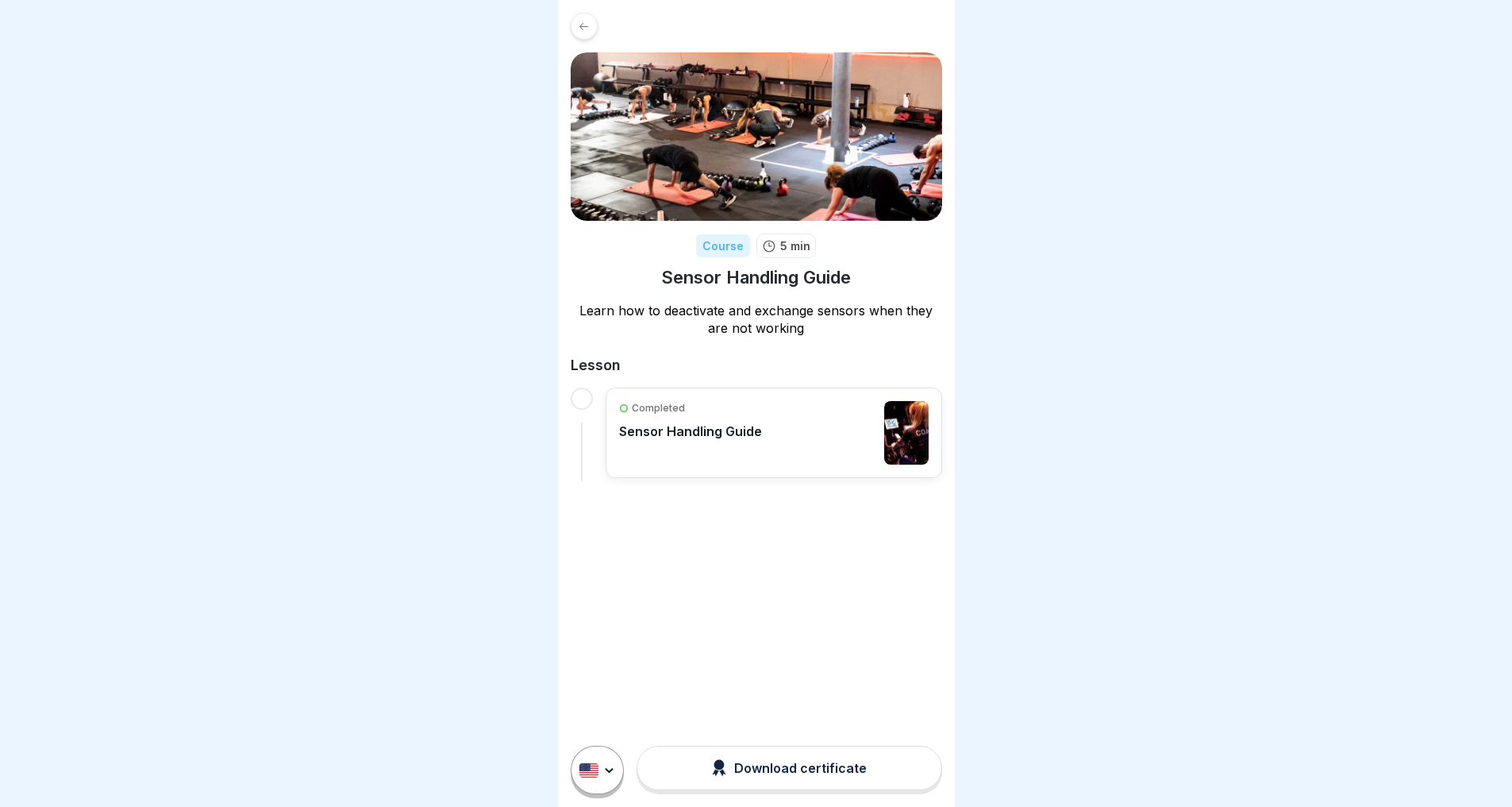
click at [696, 436] on p "Sensor Handling Guide" at bounding box center [690, 431] width 143 height 16
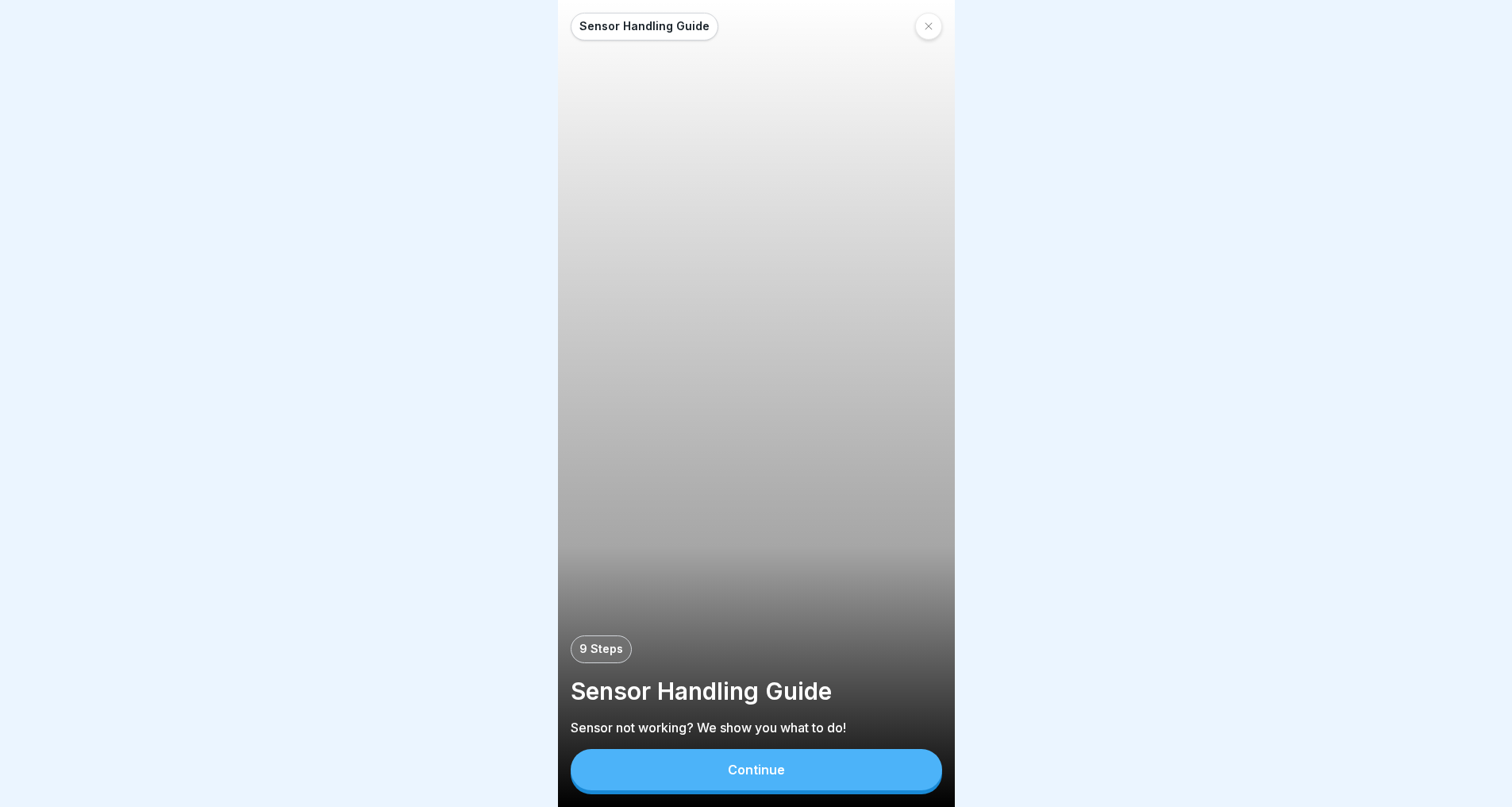
scroll to position [12, 0]
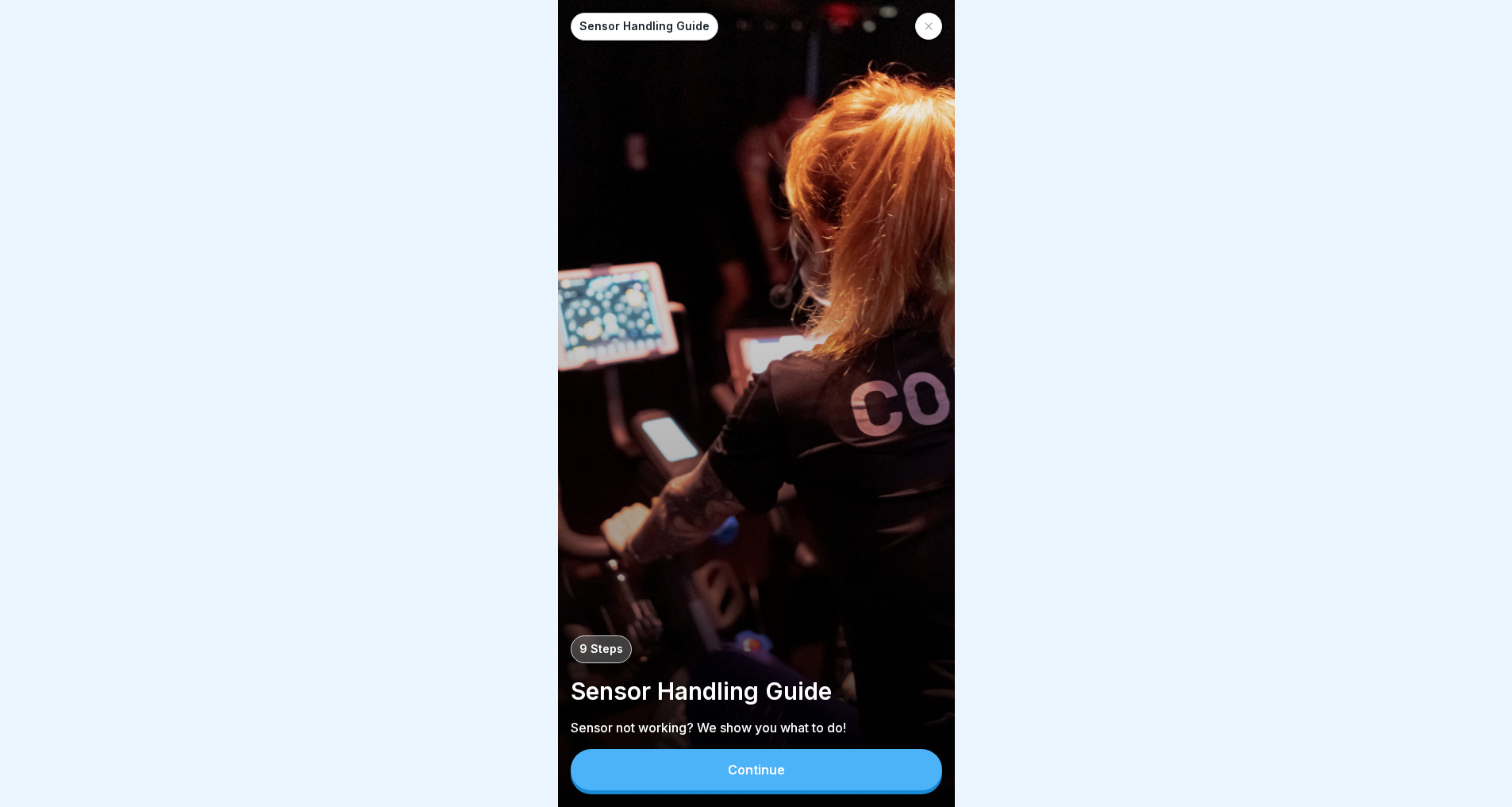
click at [742, 765] on div "Continue" at bounding box center [756, 770] width 57 height 14
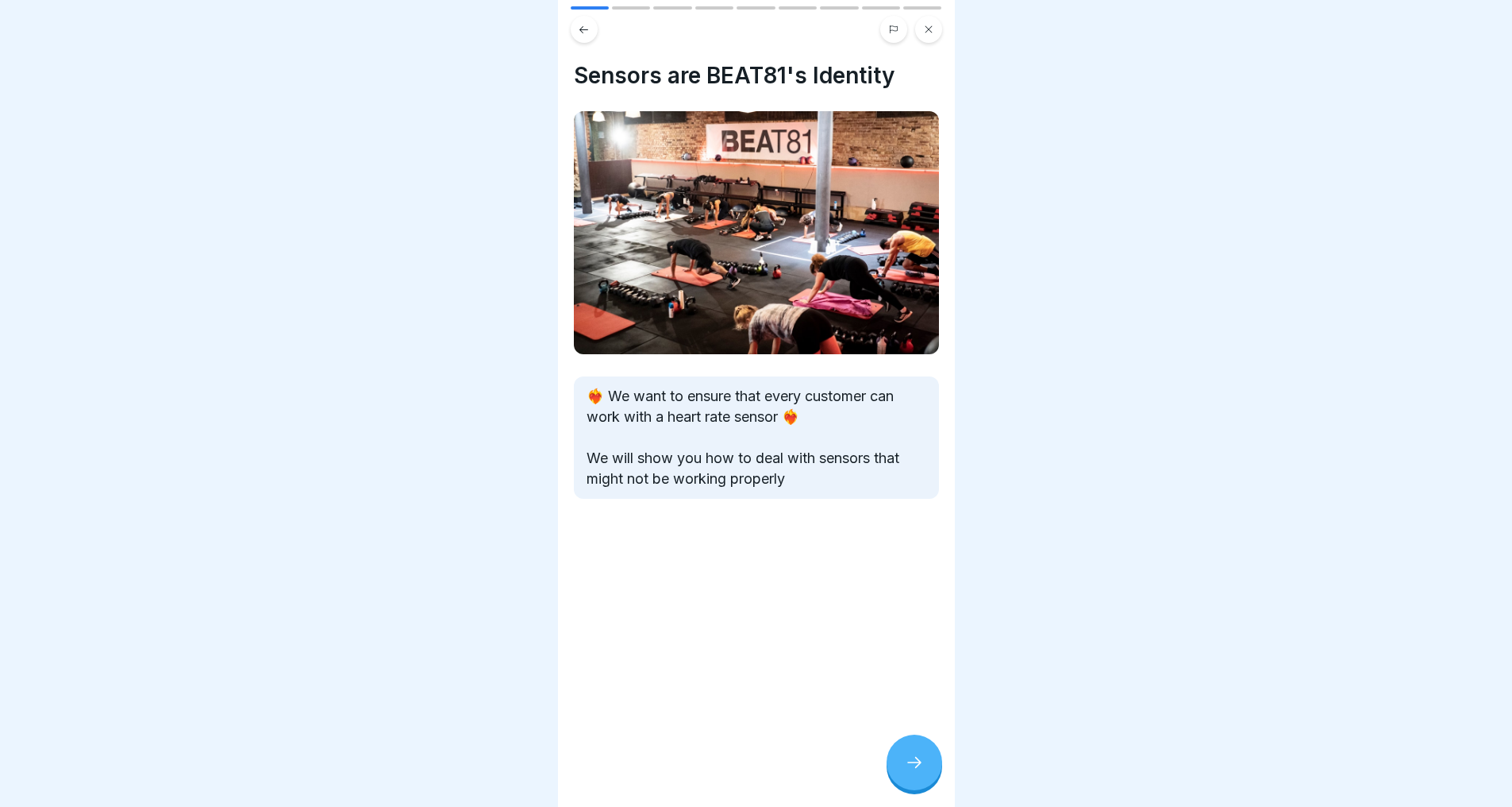
click at [910, 761] on icon at bounding box center [914, 762] width 19 height 19
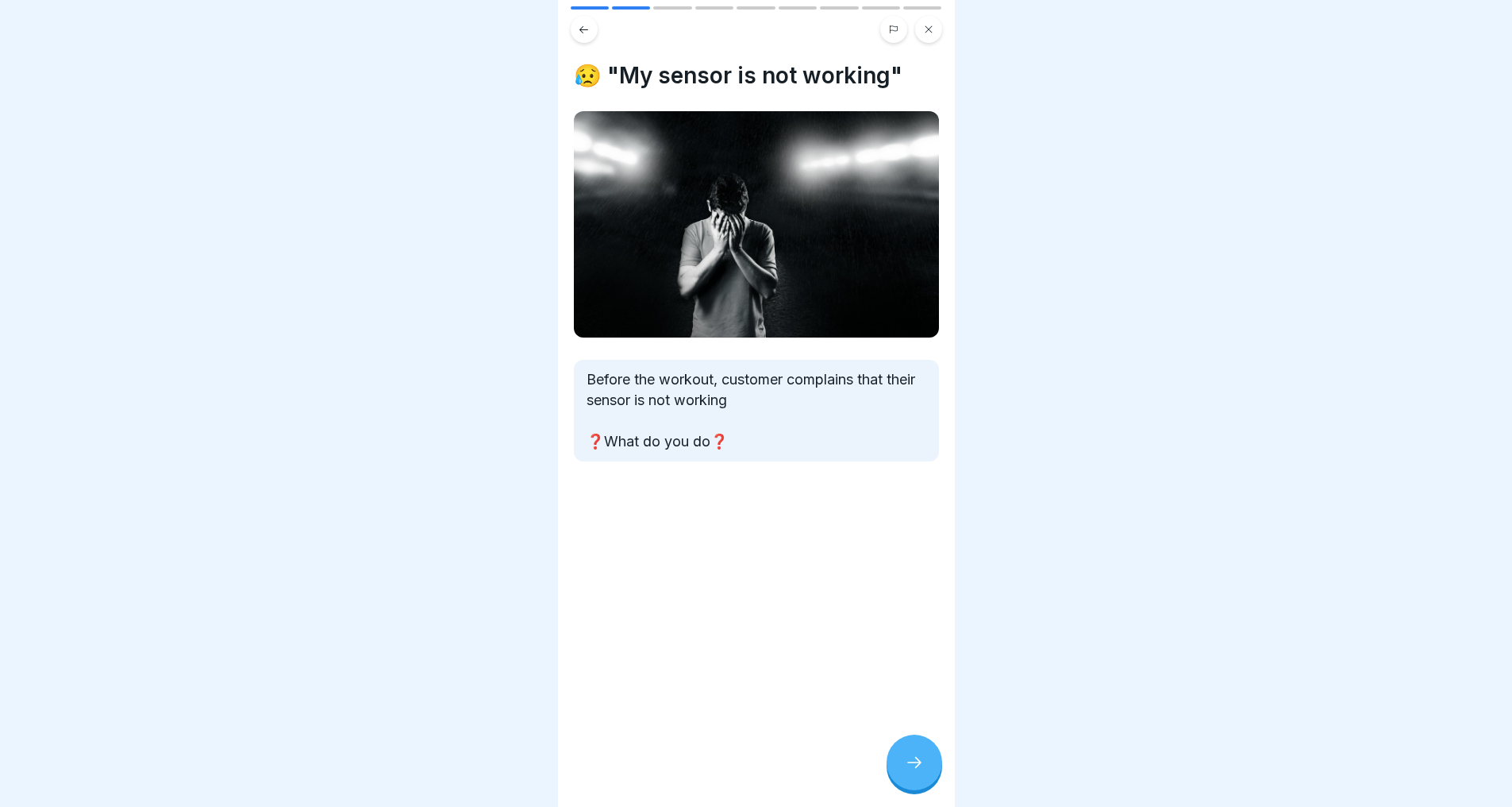
click at [913, 761] on icon at bounding box center [914, 762] width 19 height 19
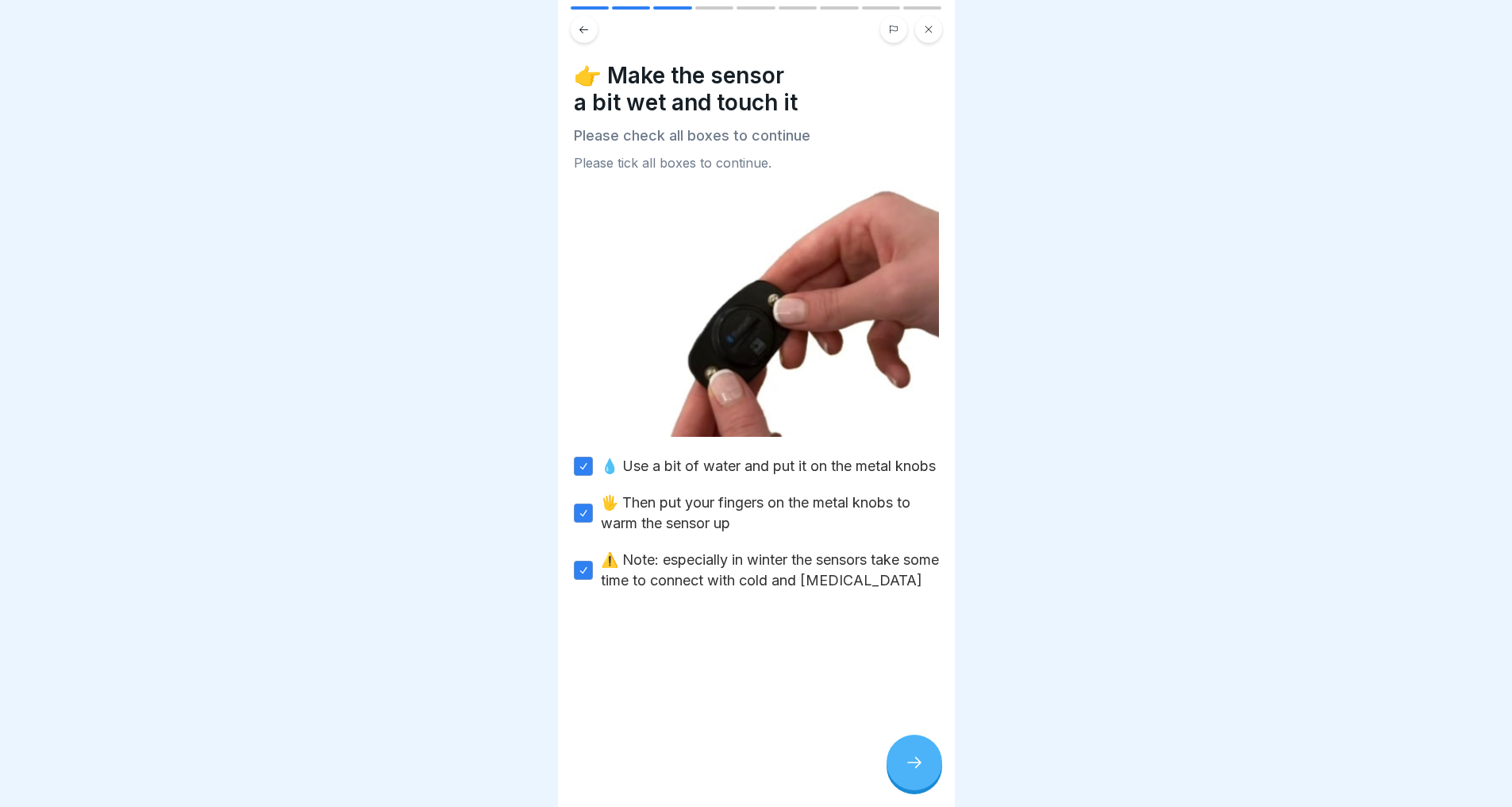
click at [913, 761] on icon at bounding box center [914, 762] width 19 height 19
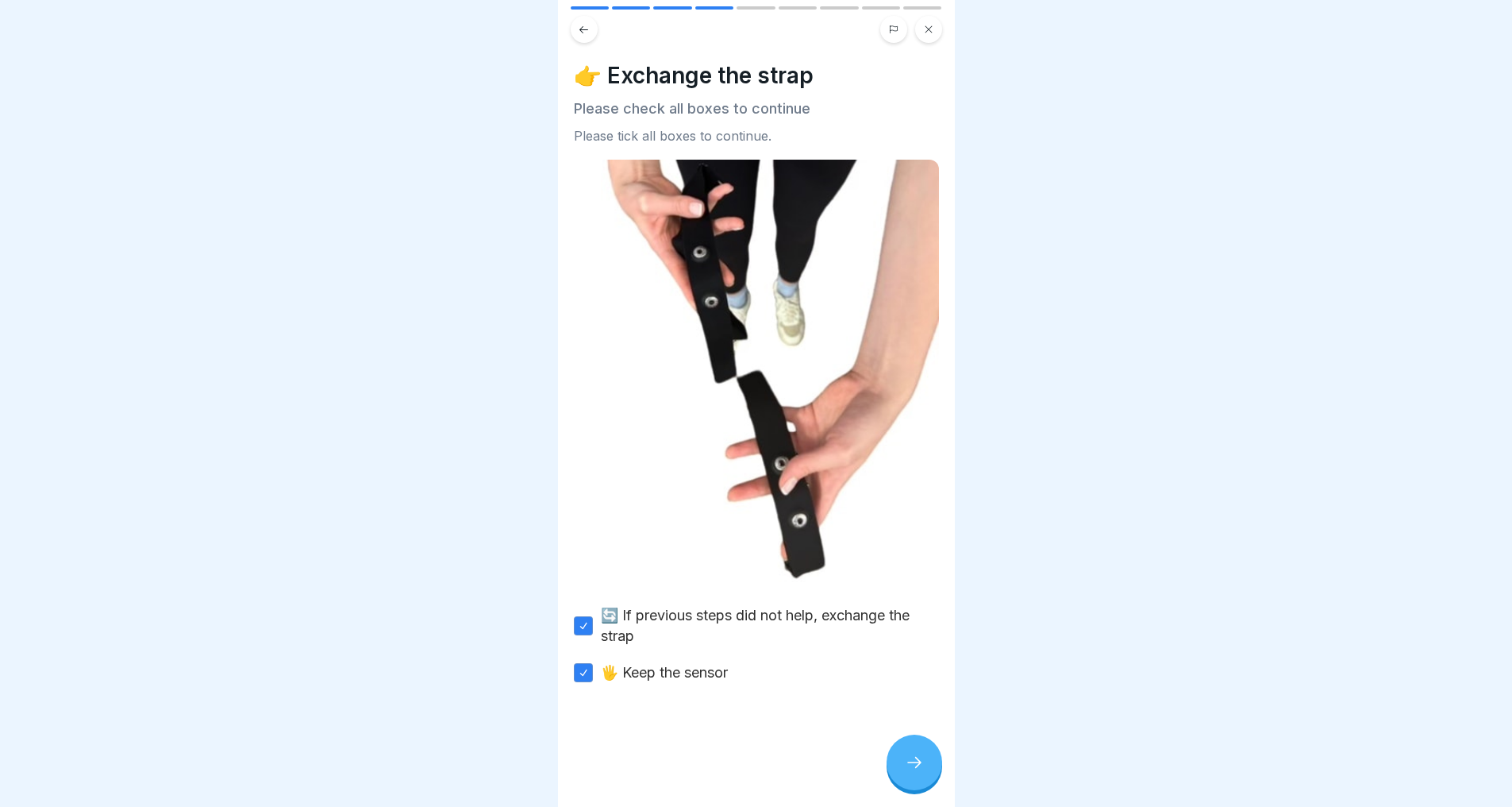
click at [913, 761] on icon at bounding box center [914, 762] width 19 height 19
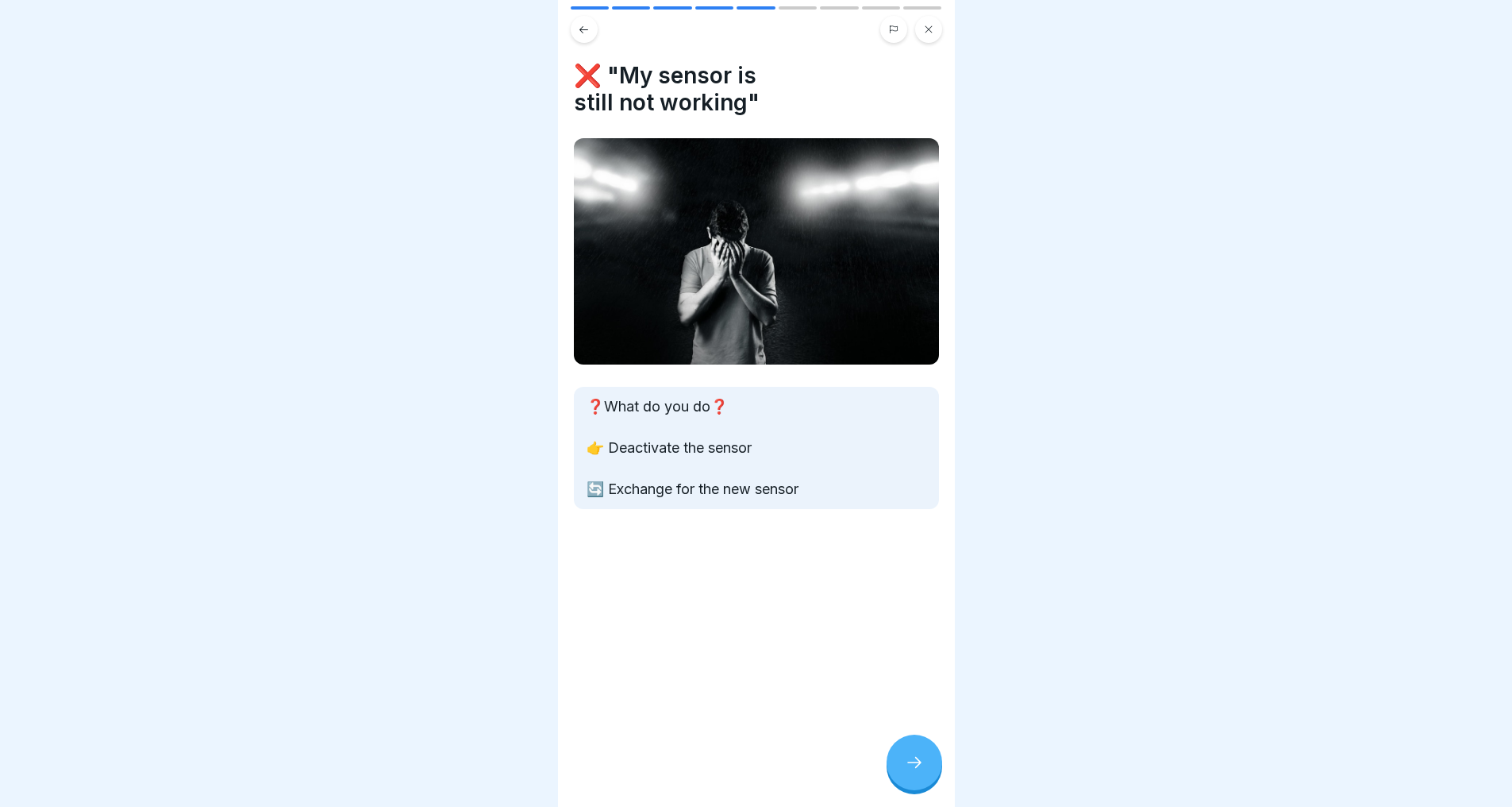
click at [913, 761] on icon at bounding box center [914, 762] width 19 height 19
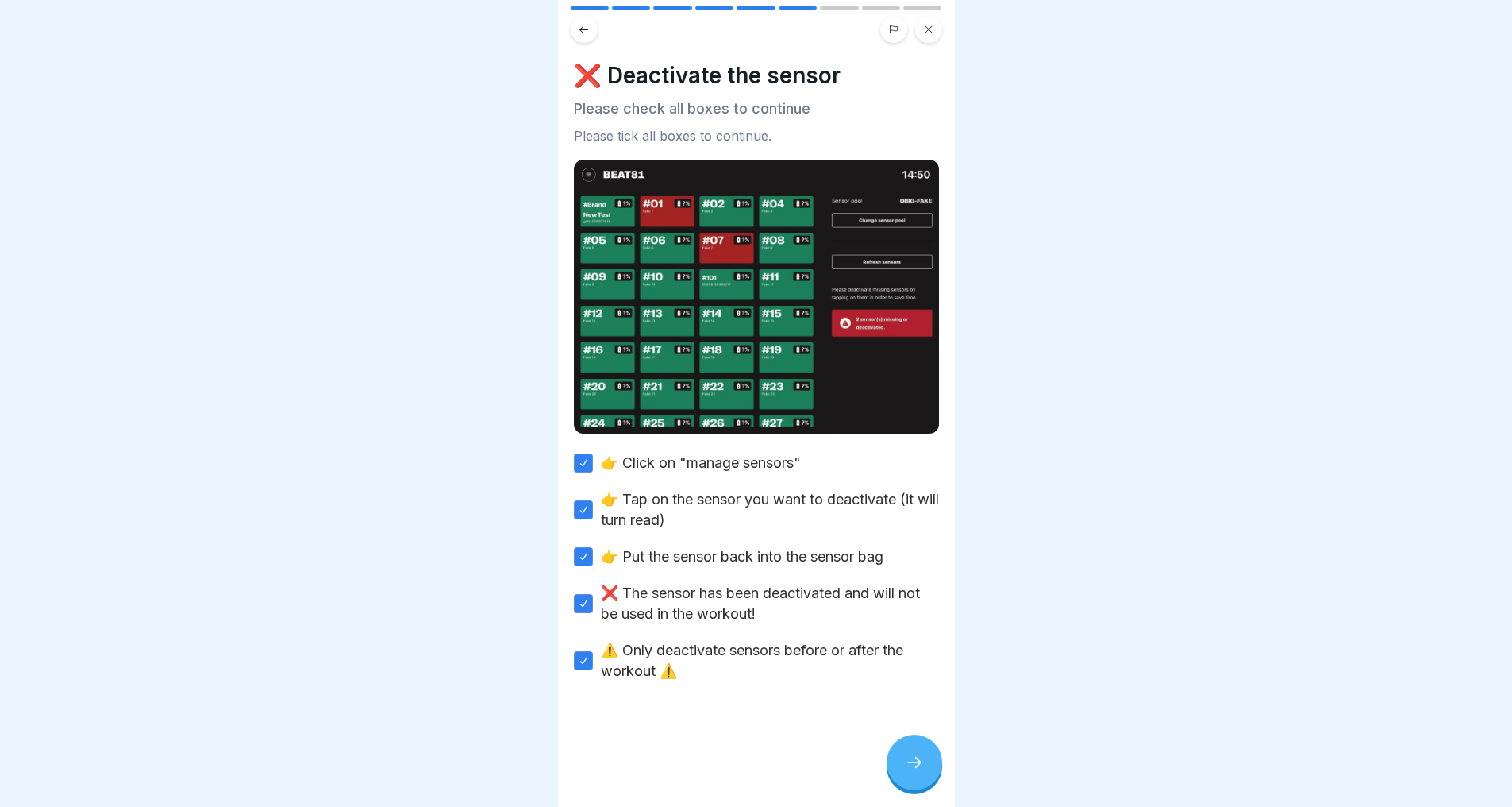
click at [913, 761] on icon at bounding box center [914, 762] width 19 height 19
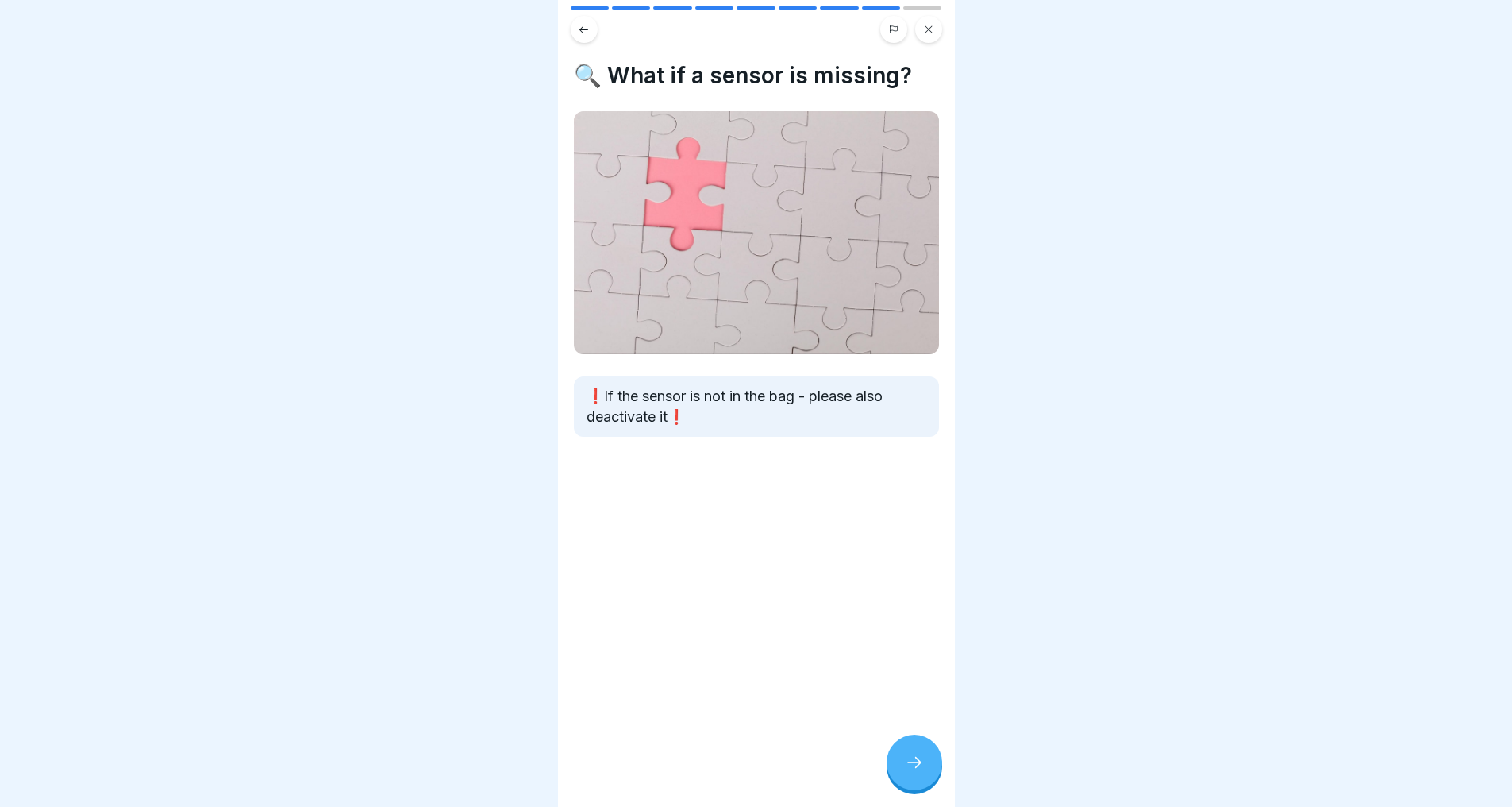
click at [913, 761] on icon at bounding box center [914, 762] width 19 height 19
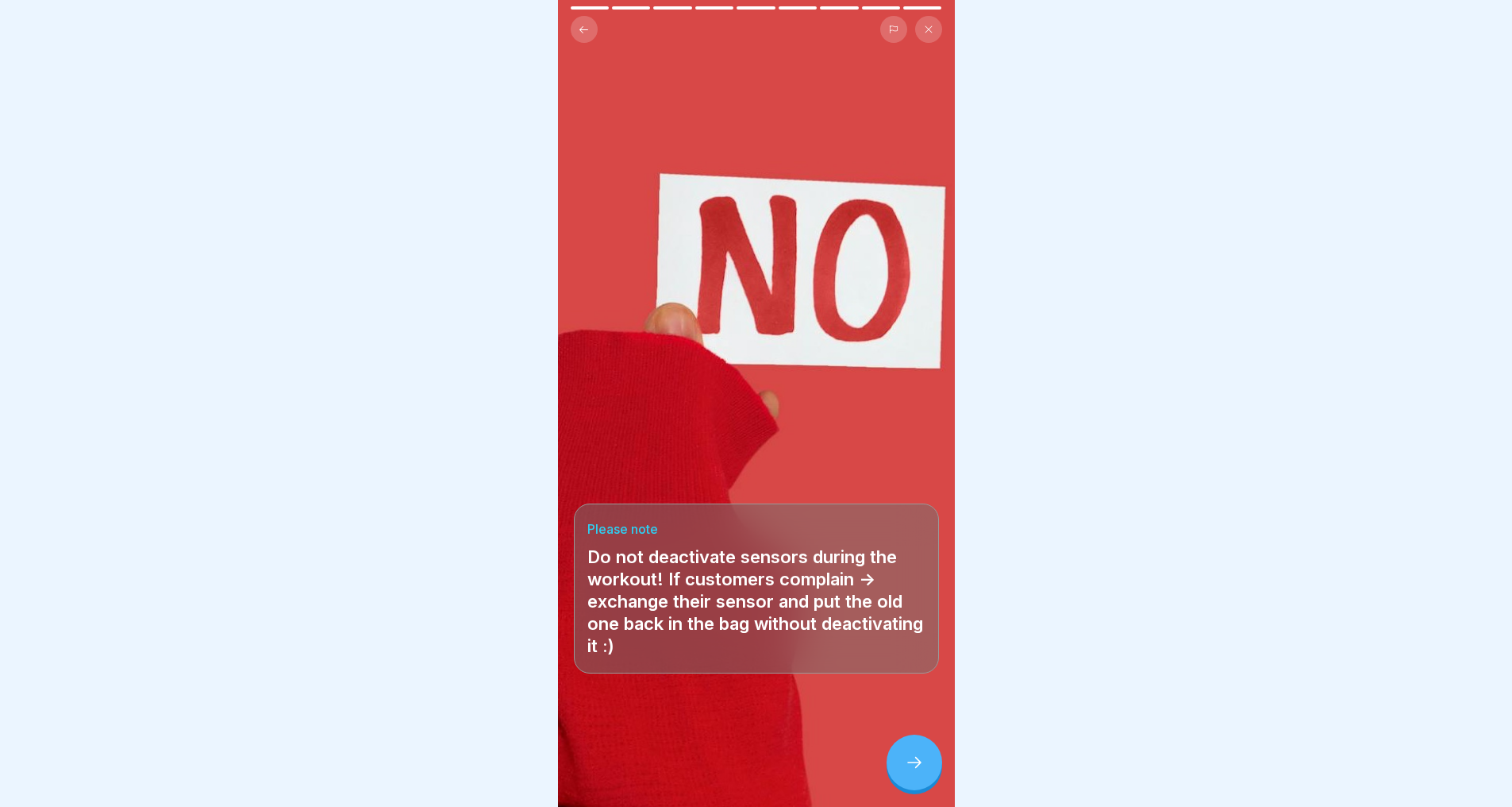
click at [913, 761] on icon at bounding box center [914, 762] width 19 height 19
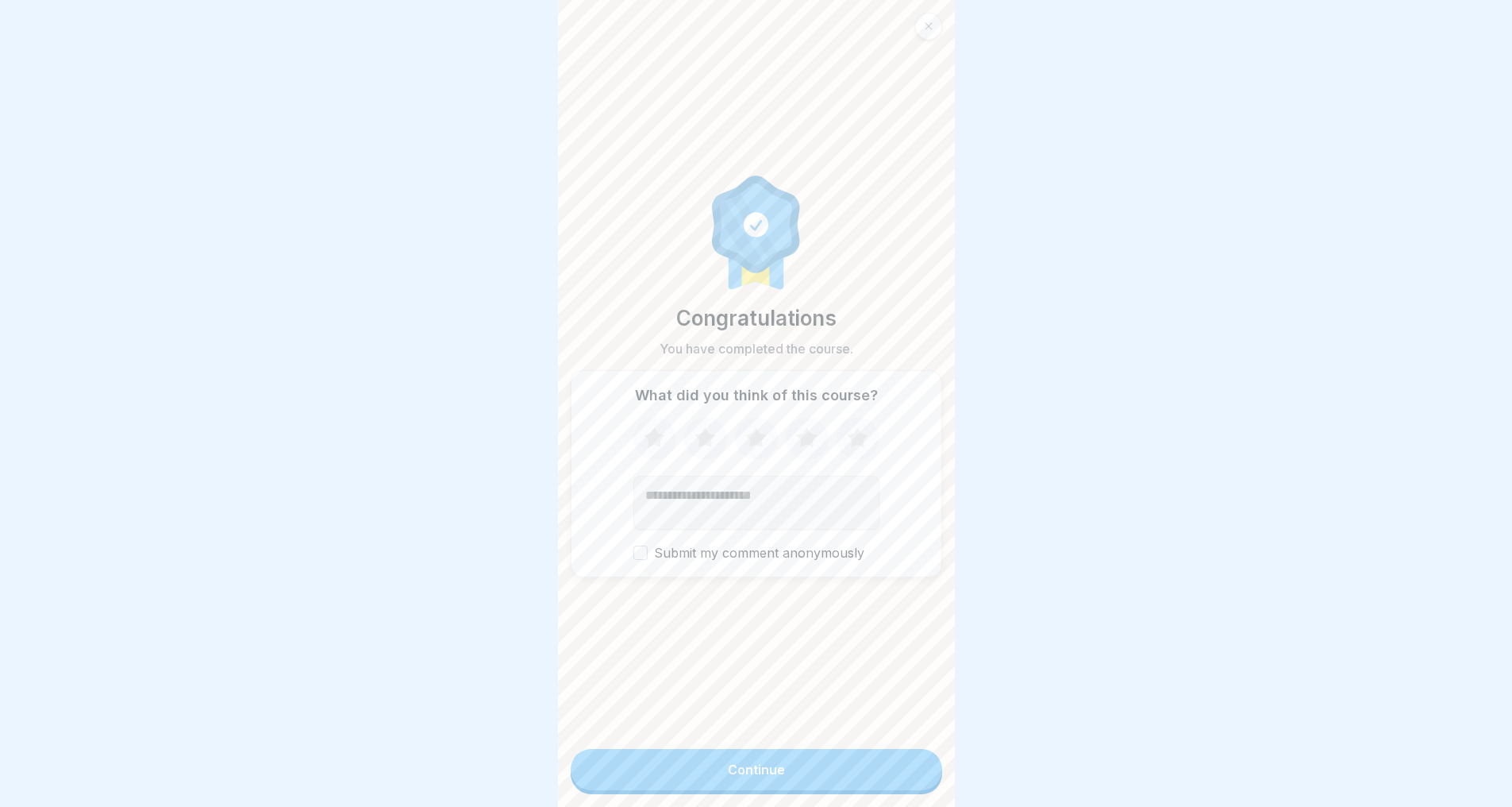
click at [801, 774] on button "Continue" at bounding box center [756, 770] width 371 height 42
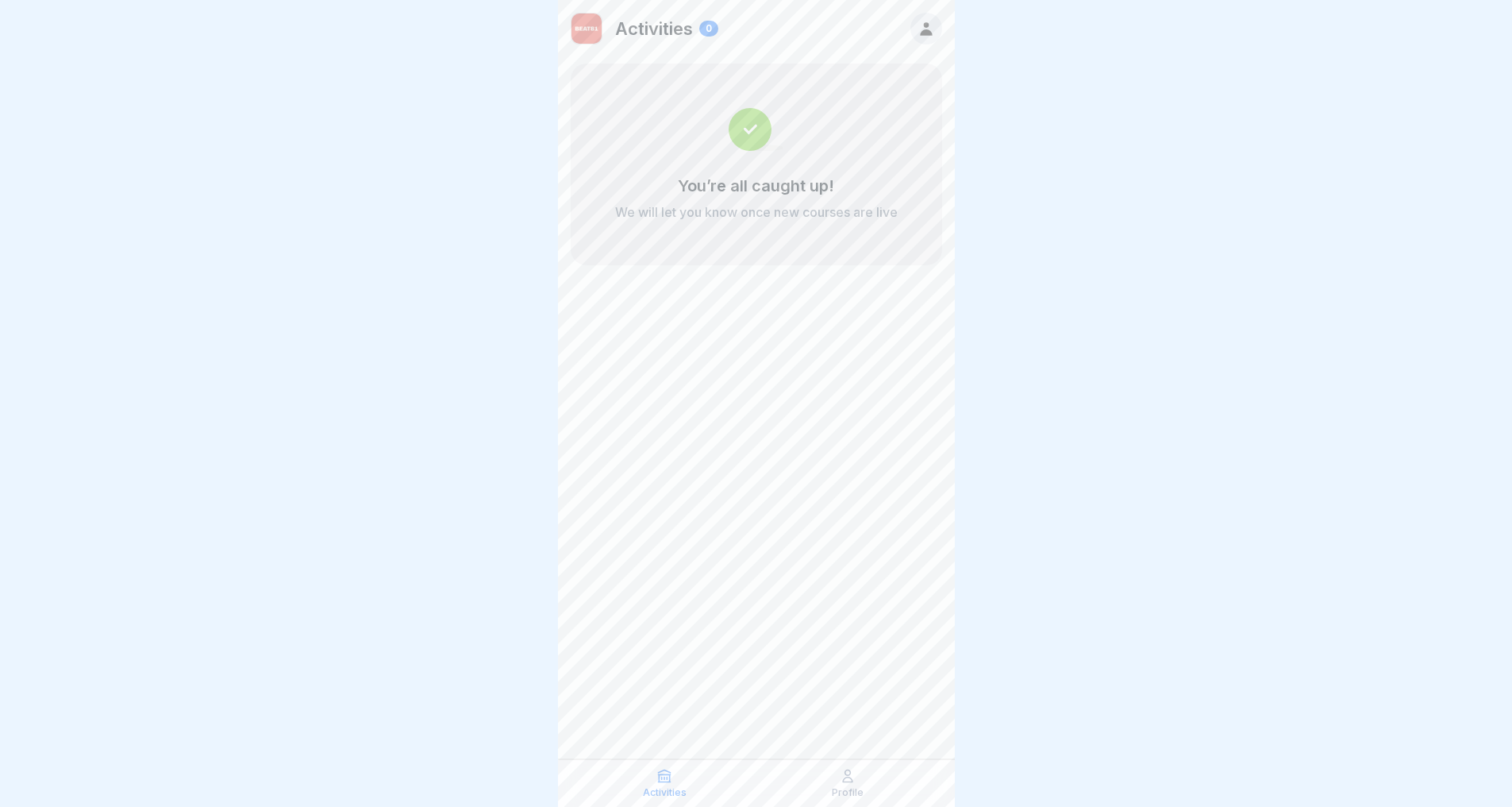
click at [862, 782] on div "Profile" at bounding box center [848, 783] width 175 height 30
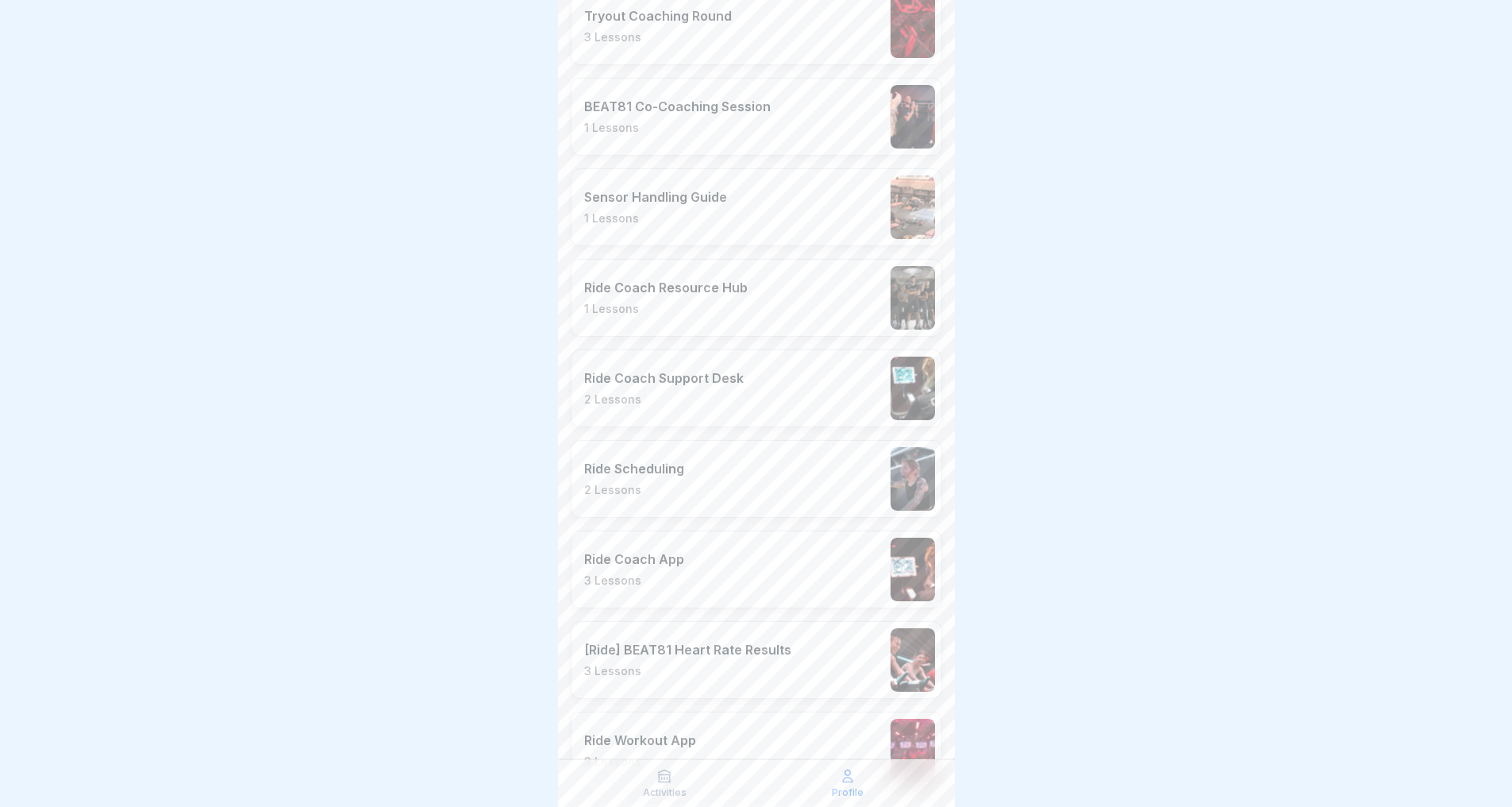
scroll to position [597, 0]
click at [699, 474] on div "Ride Scheduling 2 Lessons" at bounding box center [756, 474] width 371 height 78
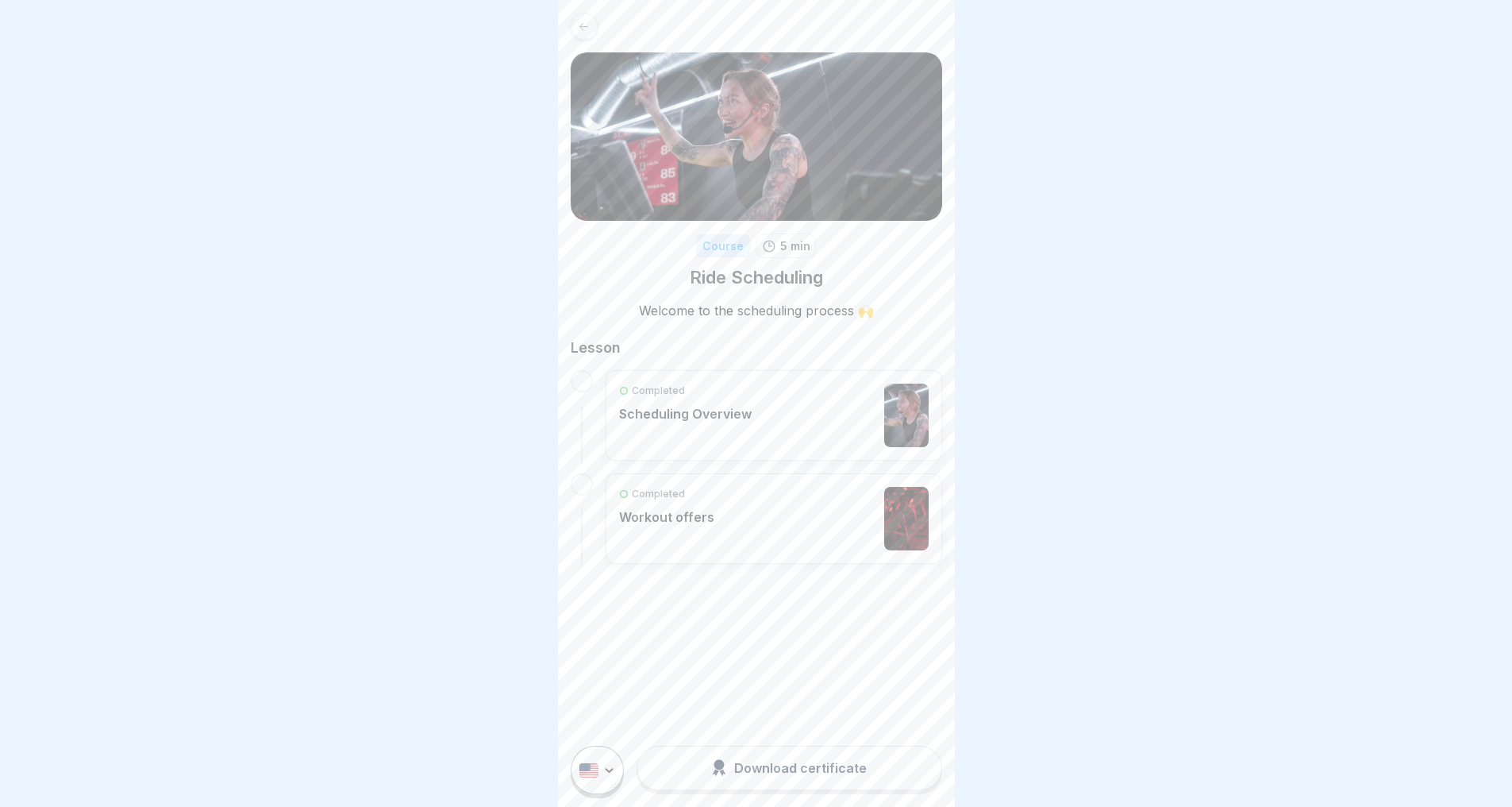
click at [738, 394] on div "Completed" at bounding box center [685, 390] width 133 height 14
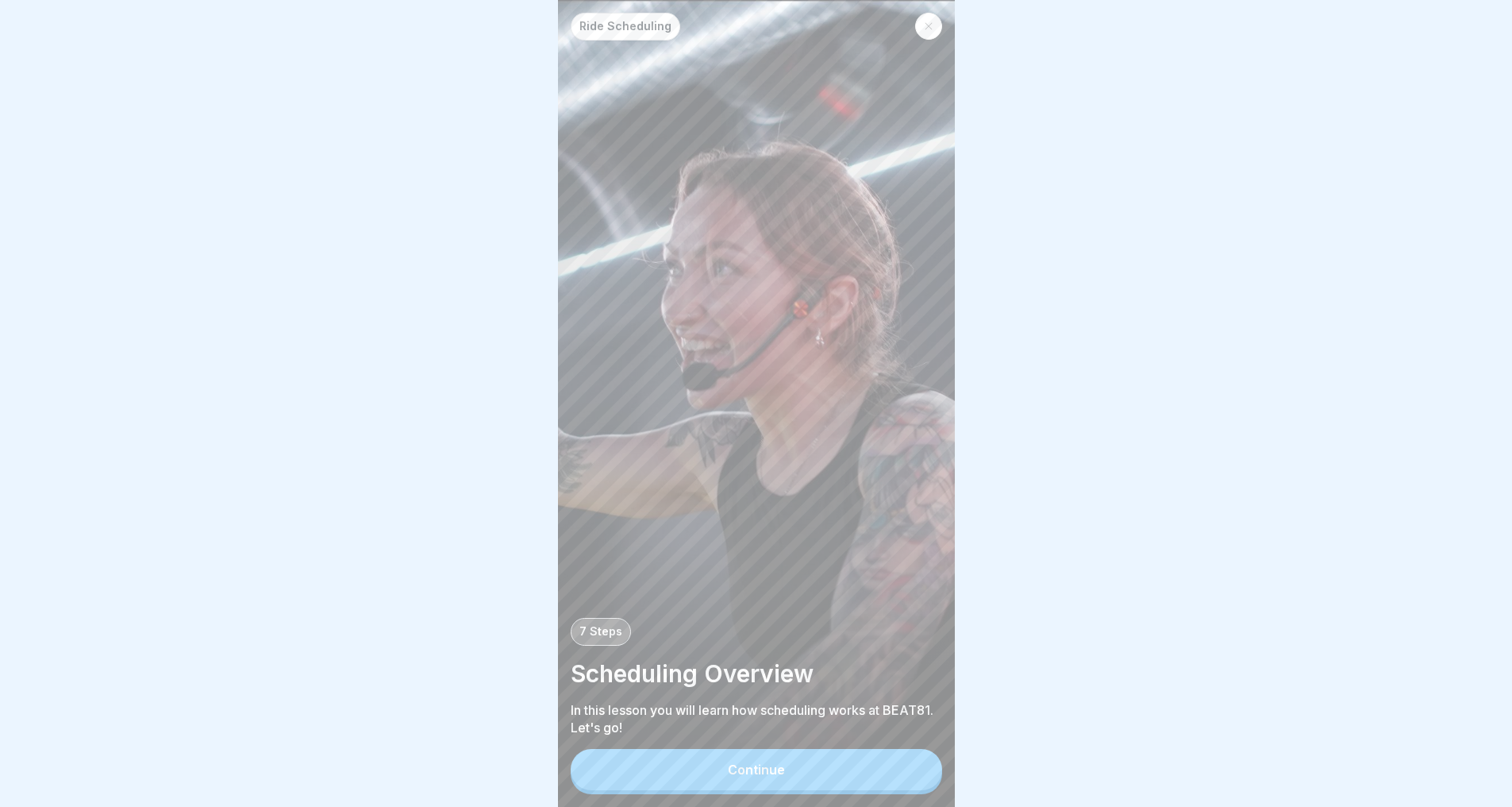
click at [826, 790] on button "Continue" at bounding box center [756, 770] width 371 height 42
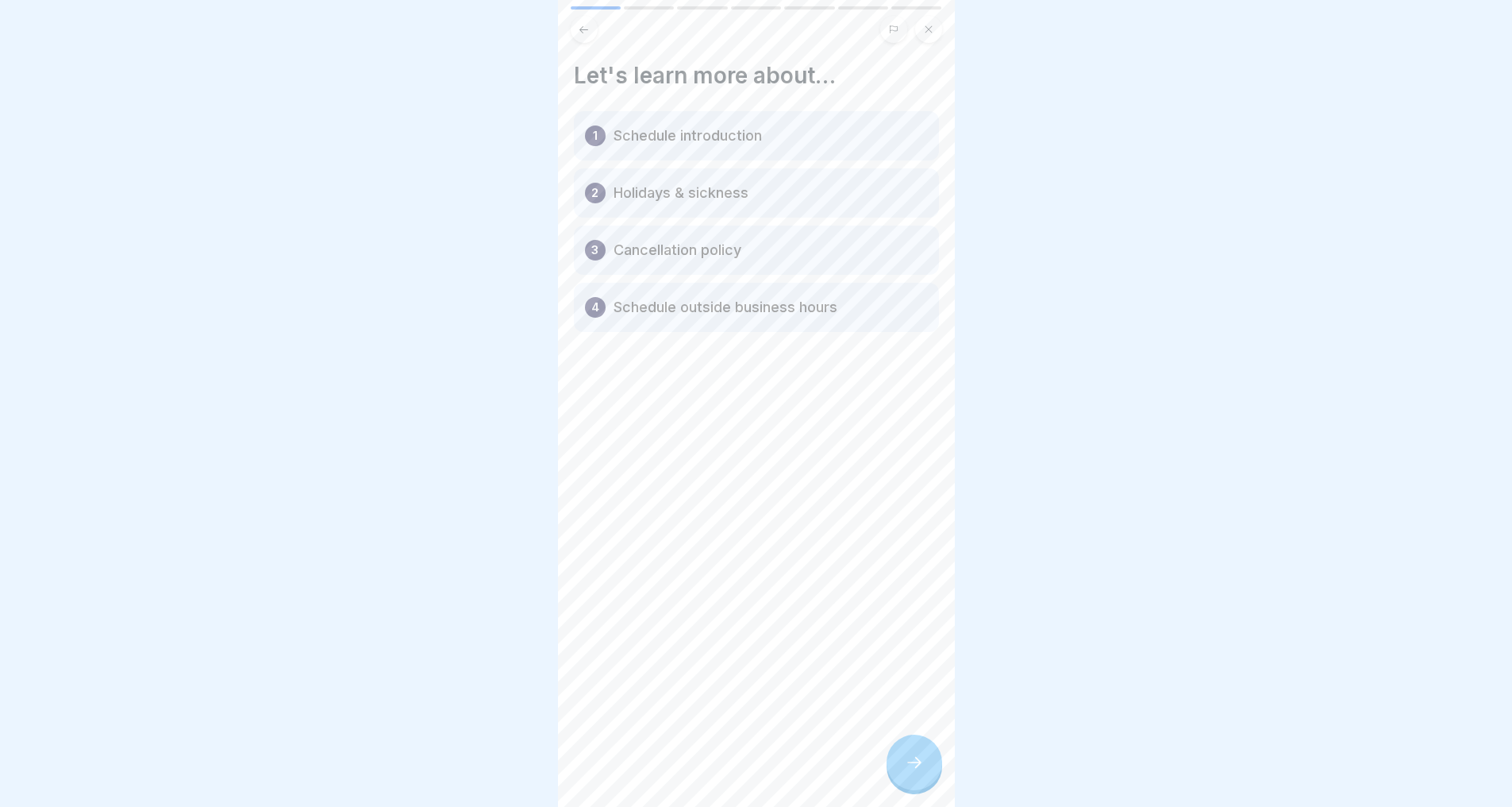
click at [583, 29] on icon at bounding box center [583, 29] width 12 height 12
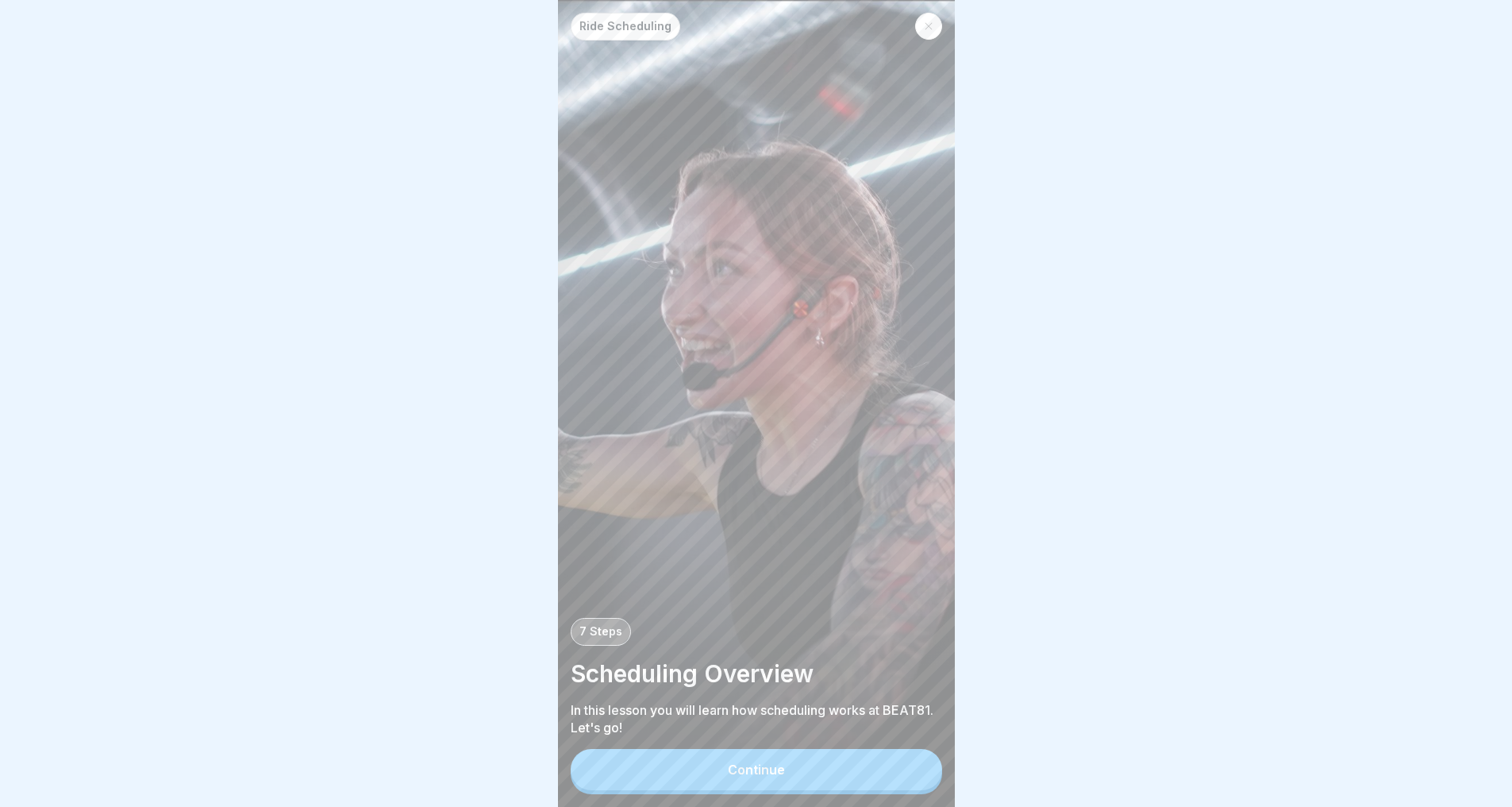
click at [933, 32] on div at bounding box center [929, 26] width 27 height 27
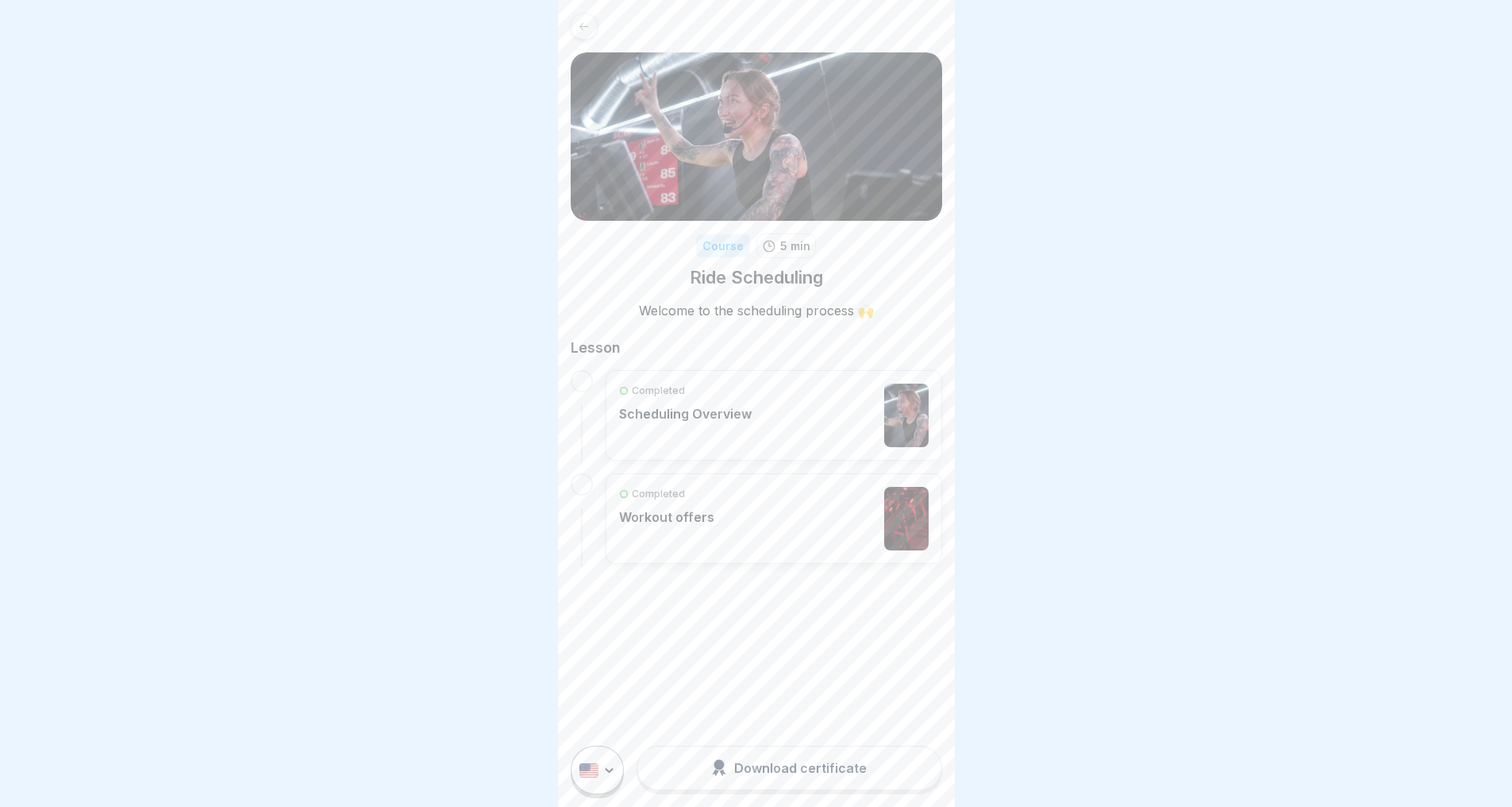
click at [583, 24] on icon at bounding box center [583, 26] width 12 height 12
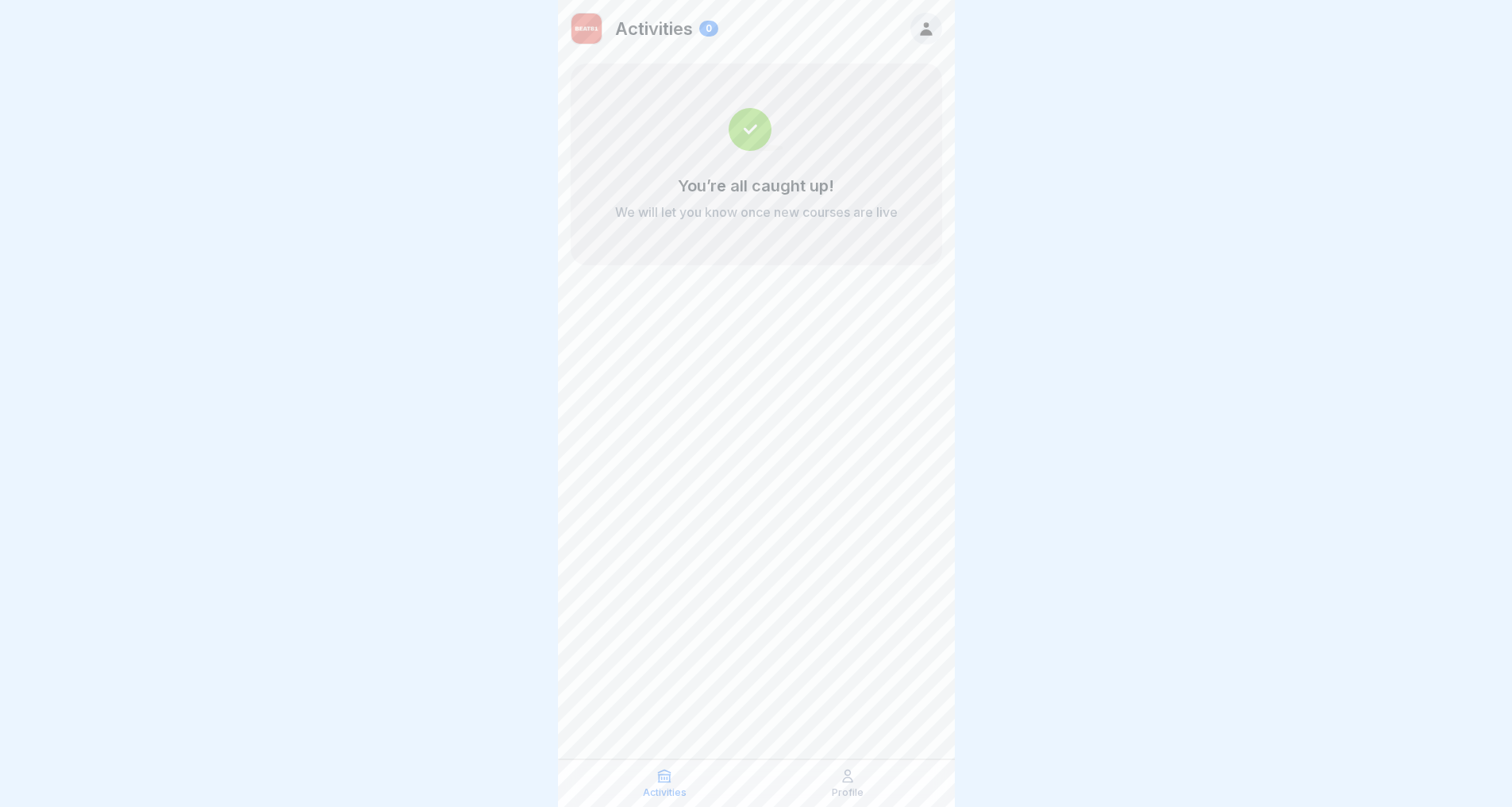
click at [841, 787] on p "Profile" at bounding box center [847, 793] width 32 height 11
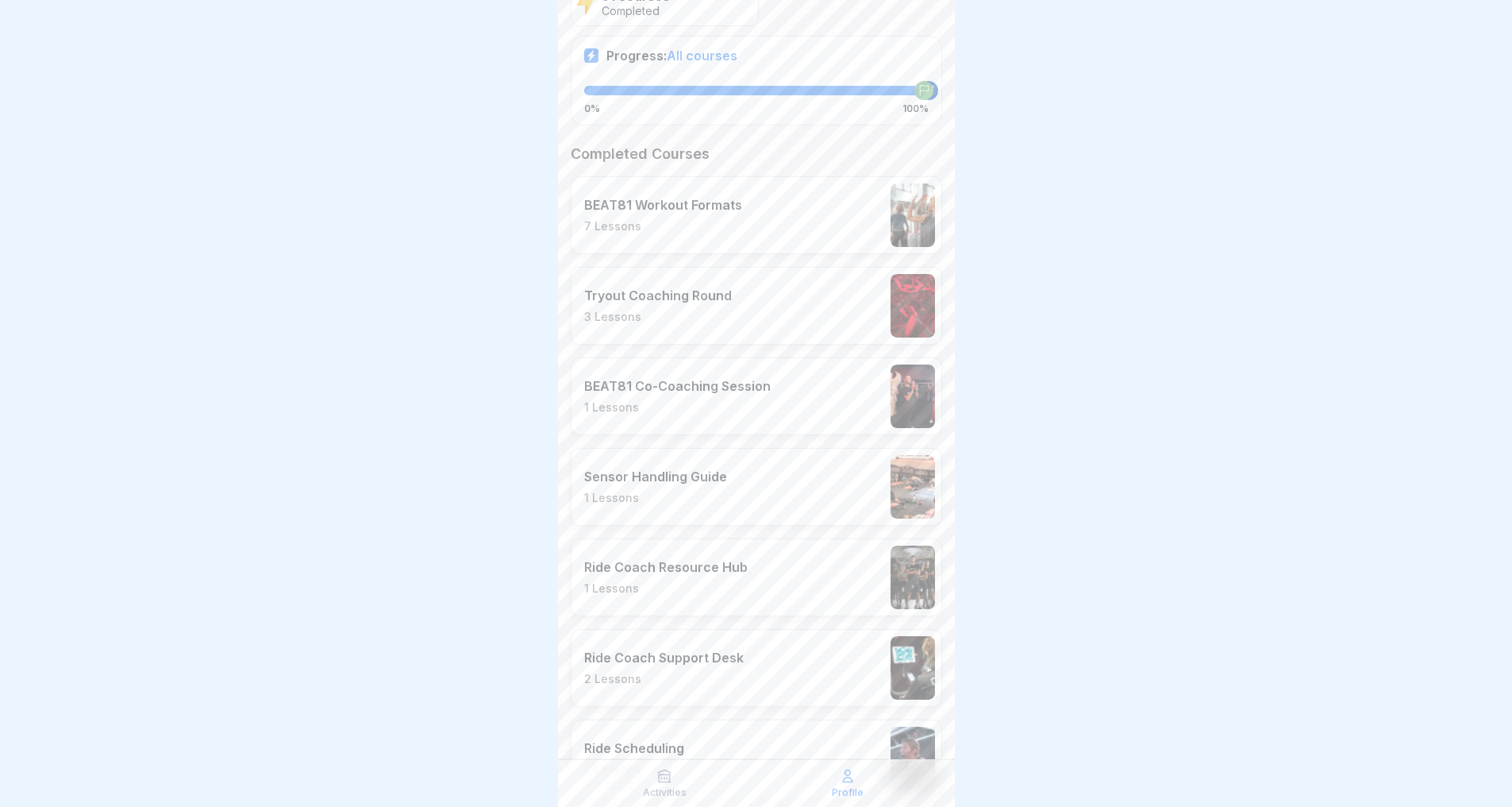
scroll to position [341, 0]
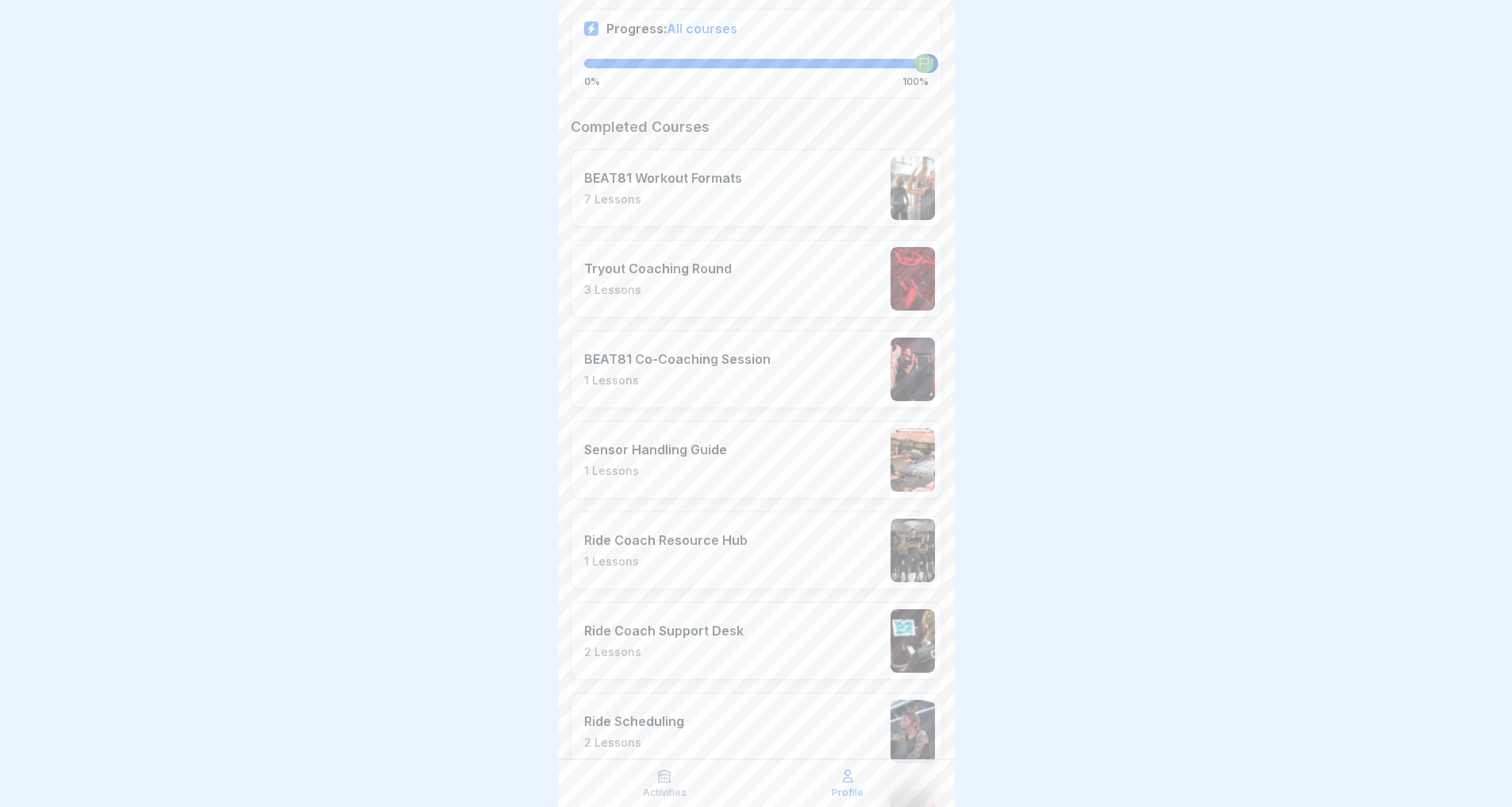
click at [752, 663] on div "Ride Coach Support Desk 2 Lessons" at bounding box center [756, 641] width 371 height 78
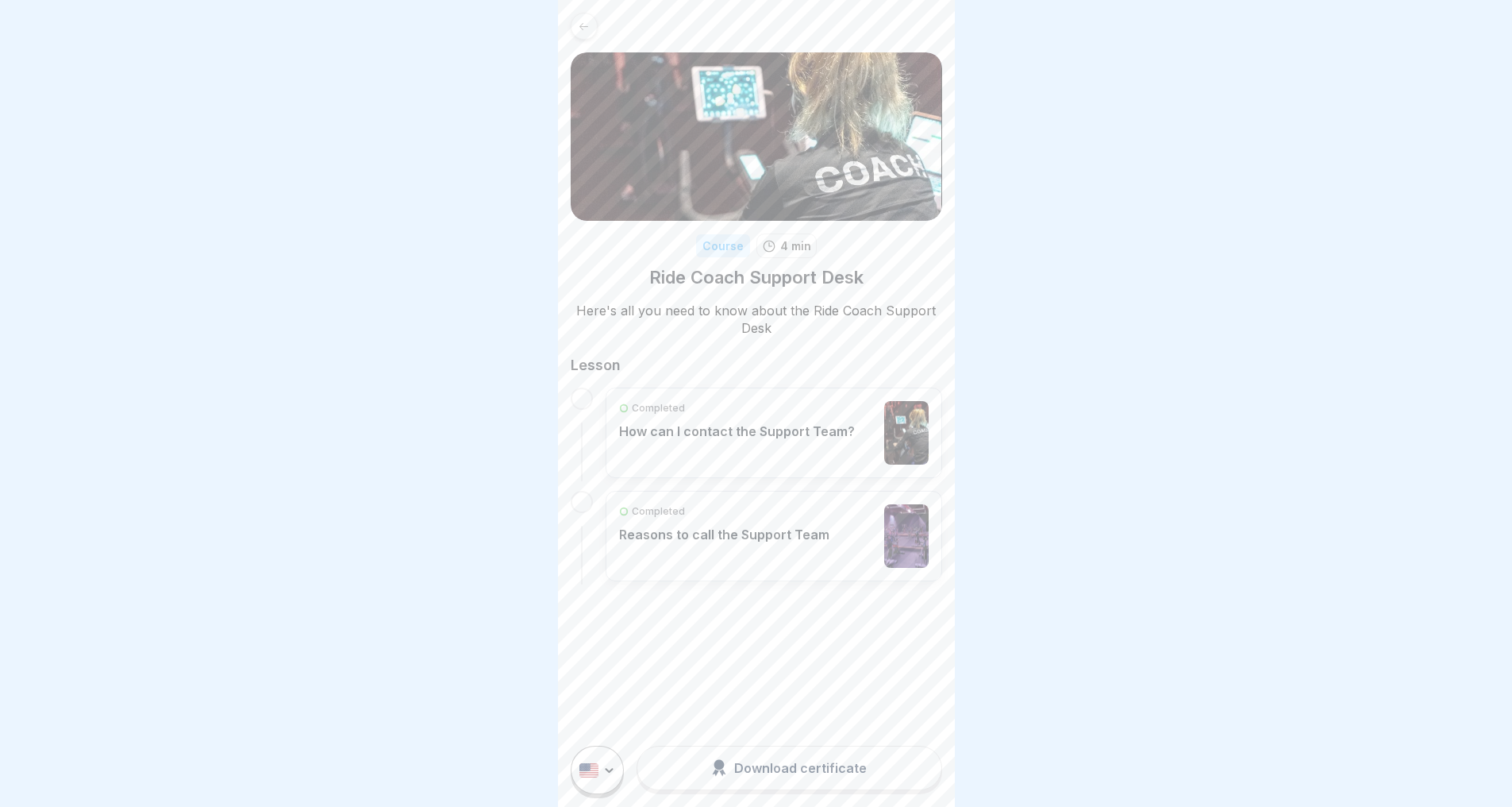
click at [596, 37] on link at bounding box center [756, 26] width 371 height 27
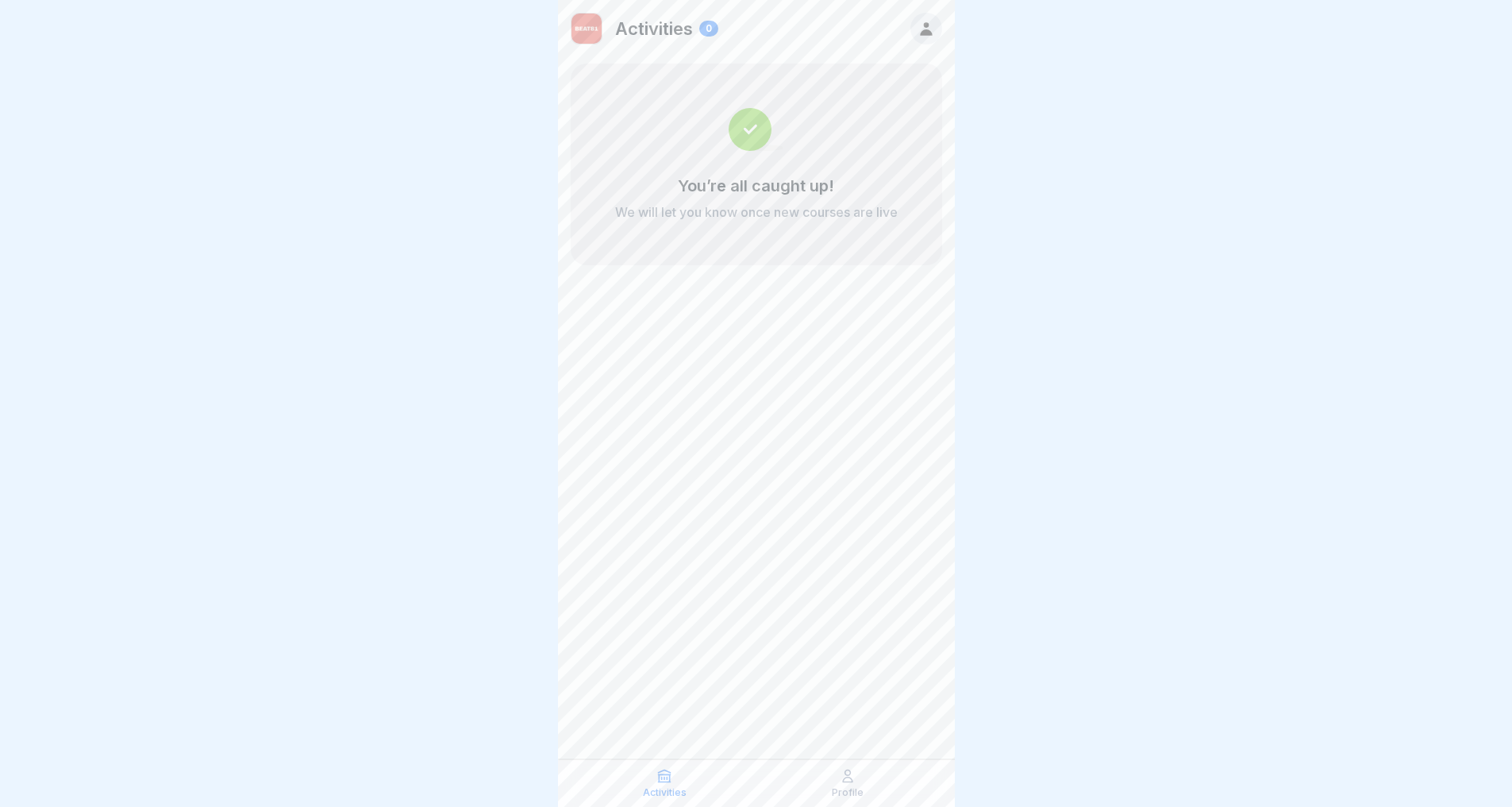
click at [854, 800] on div "Activities Profile" at bounding box center [756, 783] width 397 height 48
click at [845, 773] on icon at bounding box center [847, 775] width 10 height 12
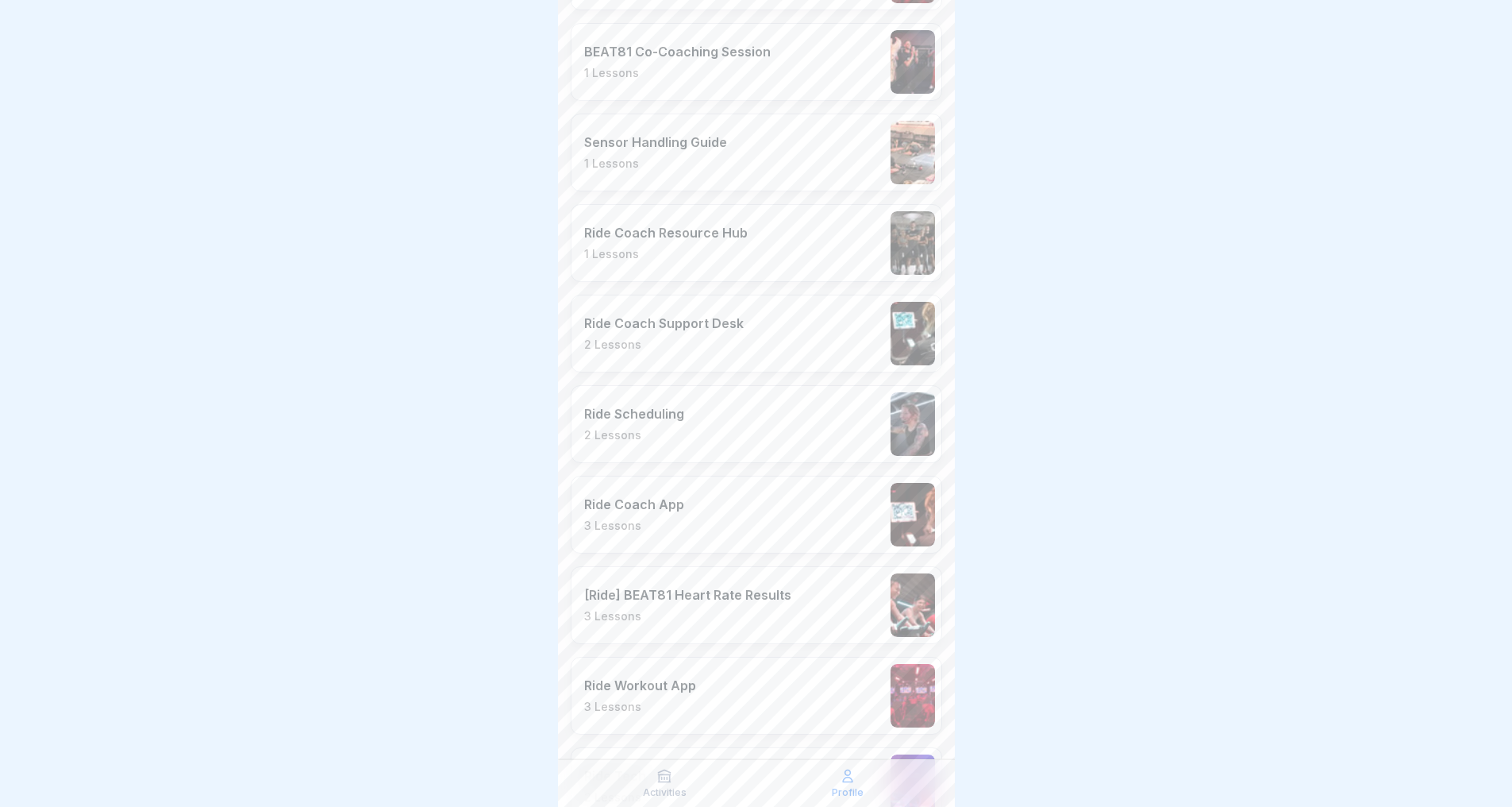
scroll to position [655, 0]
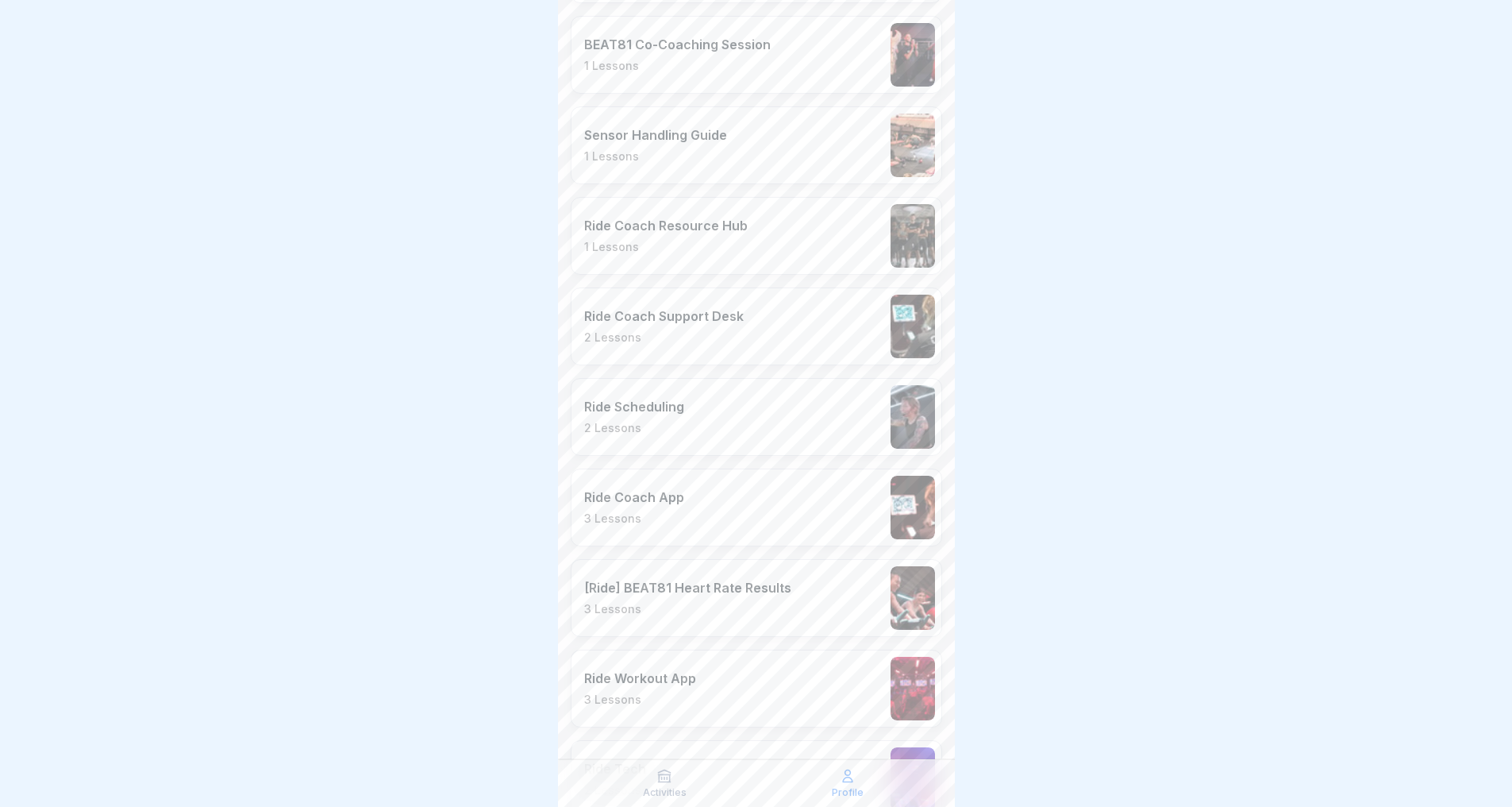
click at [731, 602] on p "3 Lessons" at bounding box center [687, 609] width 207 height 14
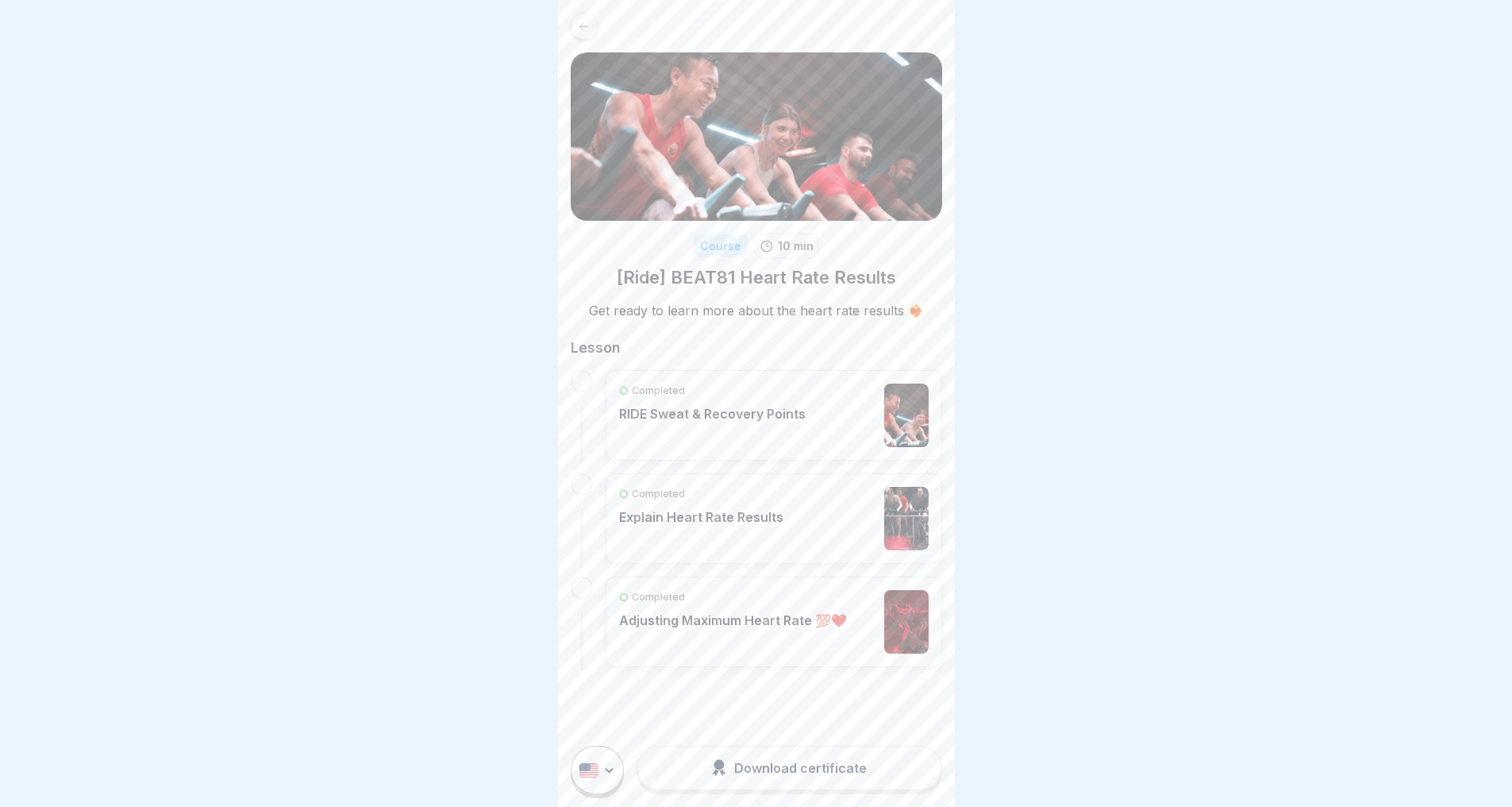
click at [585, 40] on div "Course 10 min [Ride] BEAT81 Heart Rate Results Get ready to learn more about th…" at bounding box center [756, 340] width 397 height 680
click at [583, 24] on icon at bounding box center [583, 26] width 12 height 12
